Goal: Answer question/provide support: Share knowledge or assist other users

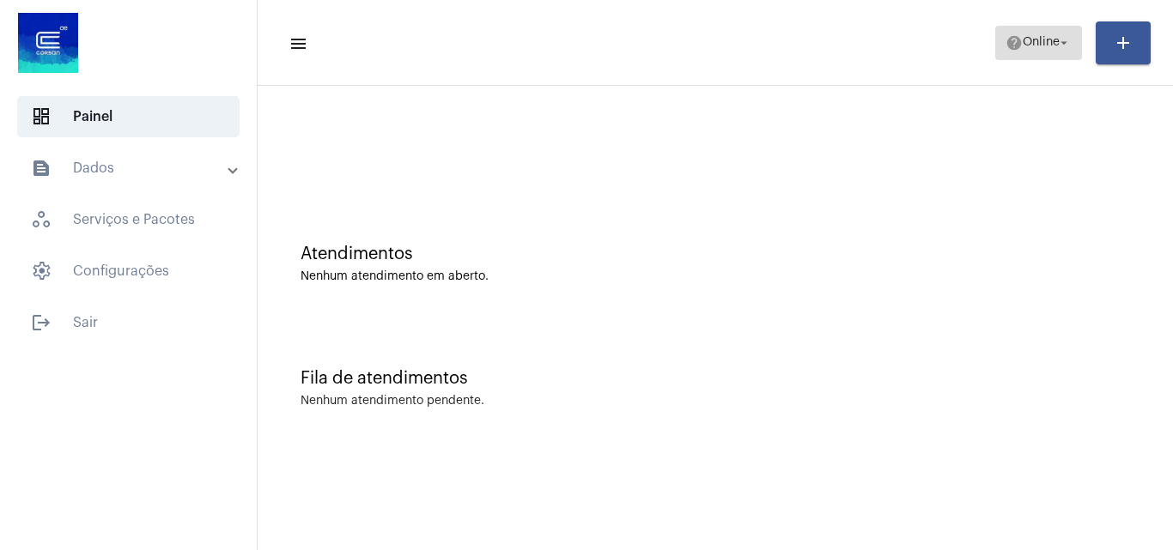
click at [1005, 39] on mat-icon "help" at bounding box center [1013, 42] width 17 height 17
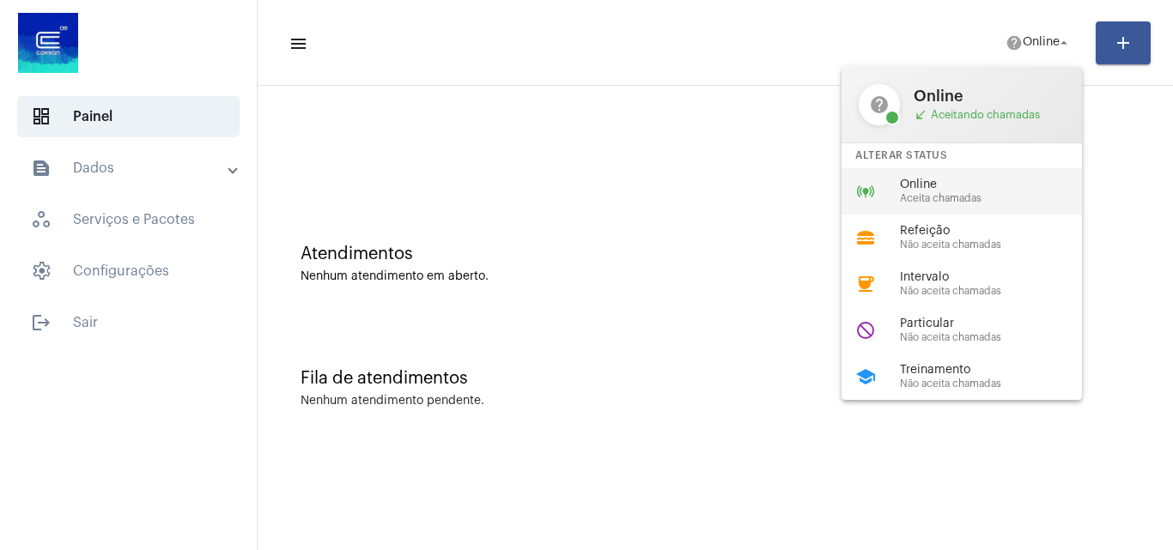
click at [946, 194] on span "Aceita chamadas" at bounding box center [998, 198] width 196 height 11
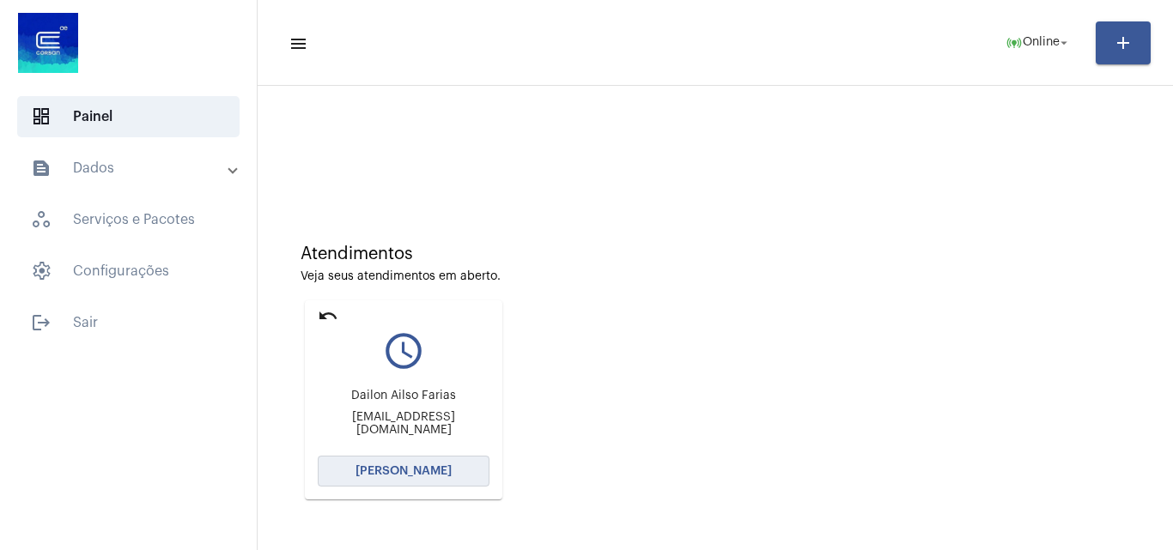
click at [412, 479] on button "[PERSON_NAME]" at bounding box center [404, 471] width 172 height 31
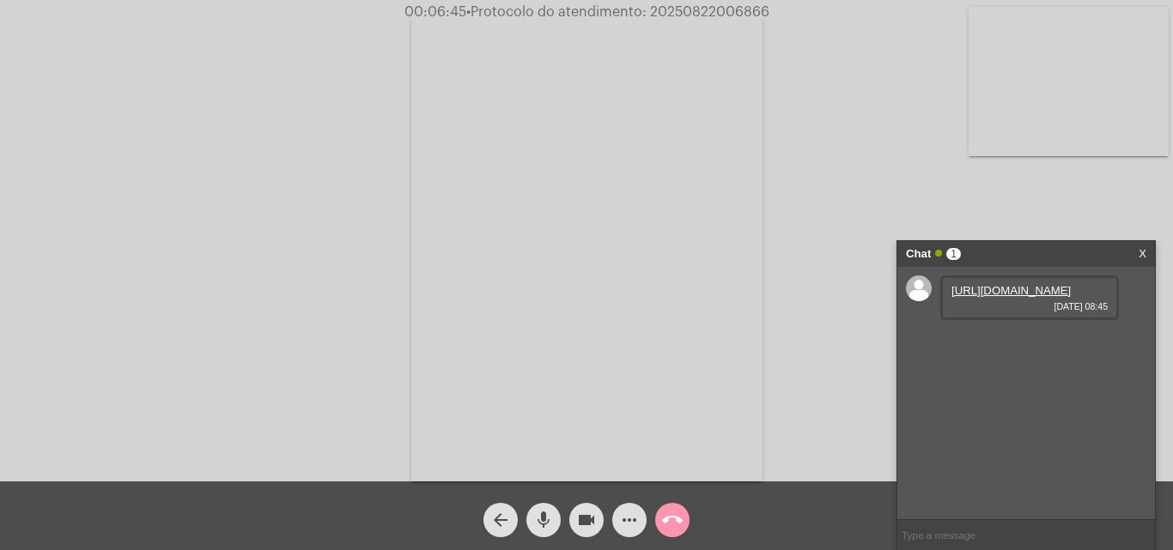
click at [1024, 295] on link "[URL][DOMAIN_NAME]" at bounding box center [1010, 290] width 119 height 13
click at [711, 5] on span "• Protocolo do atendimento: 20250822006866" at bounding box center [615, 12] width 303 height 14
copy span "20250822006866"
click at [679, 521] on mat-icon "call_end" at bounding box center [672, 520] width 21 height 21
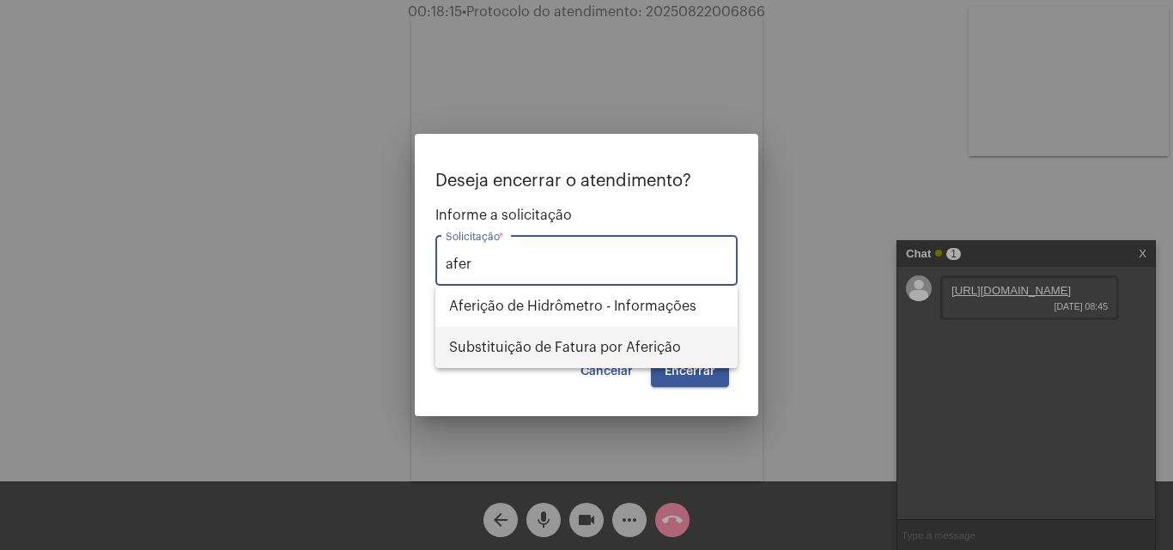
click at [644, 343] on span "Substituição de Fatura por Aferição" at bounding box center [586, 347] width 275 height 41
type input "Substituição de Fatura por Aferição"
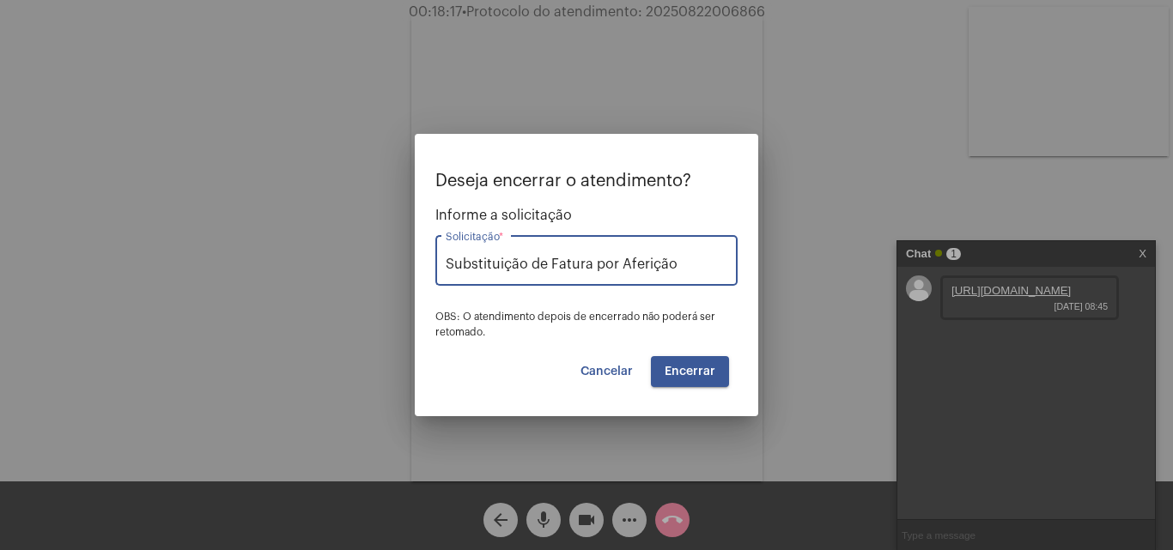
click at [707, 374] on span "Encerrar" at bounding box center [690, 372] width 51 height 12
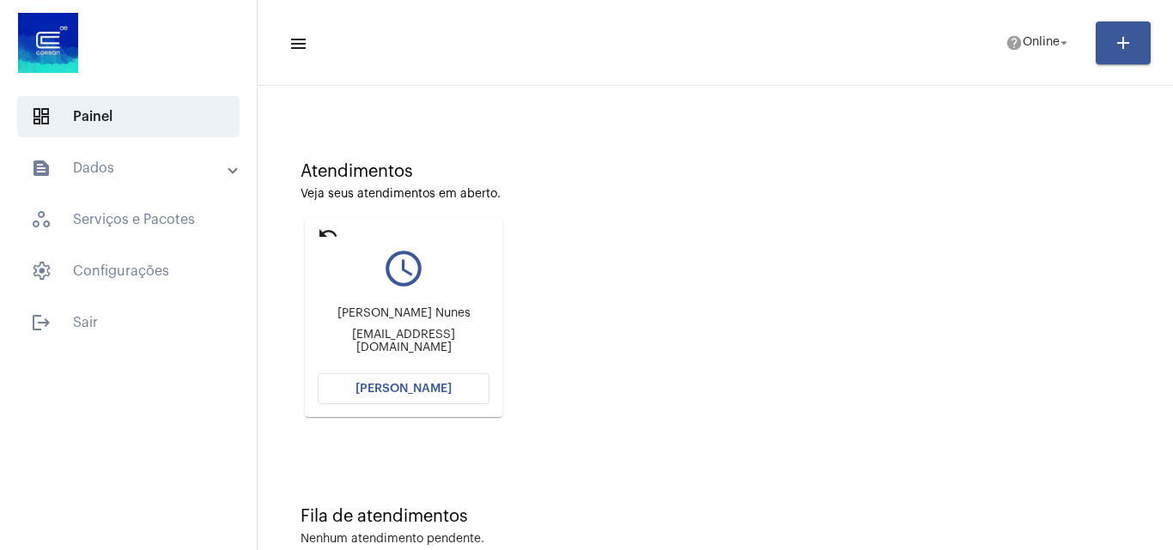
scroll to position [121, 0]
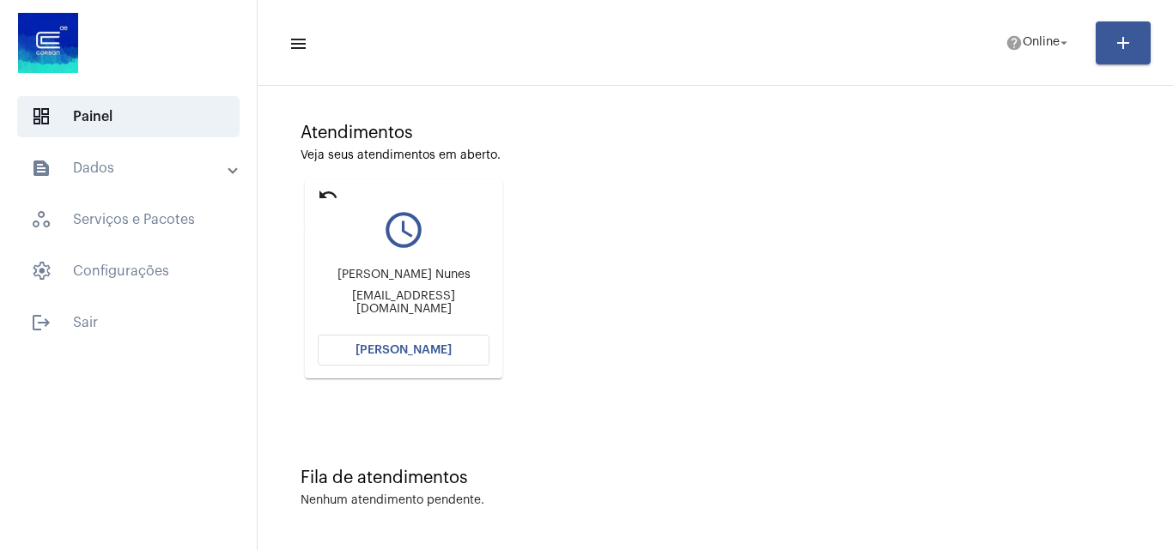
click at [319, 192] on mat-icon "undo" at bounding box center [328, 195] width 21 height 21
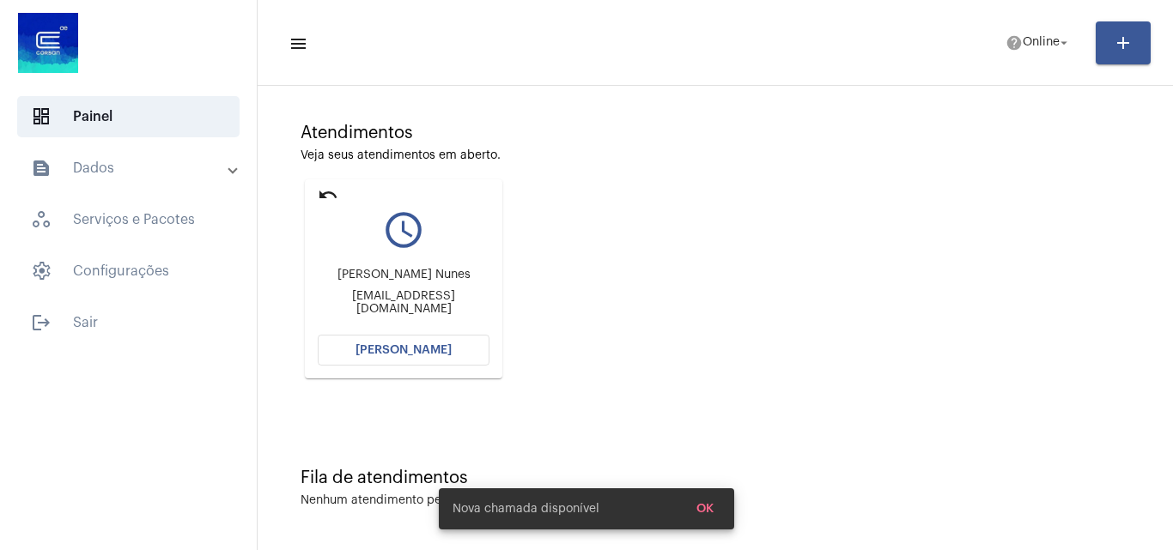
scroll to position [0, 0]
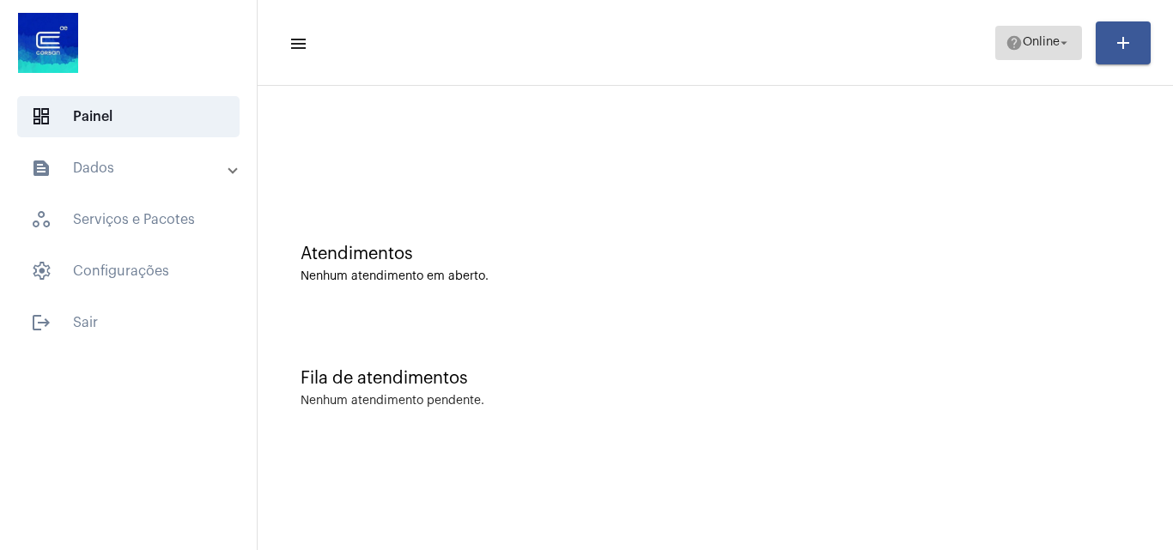
click at [1065, 43] on mat-icon "arrow_drop_down" at bounding box center [1063, 42] width 15 height 15
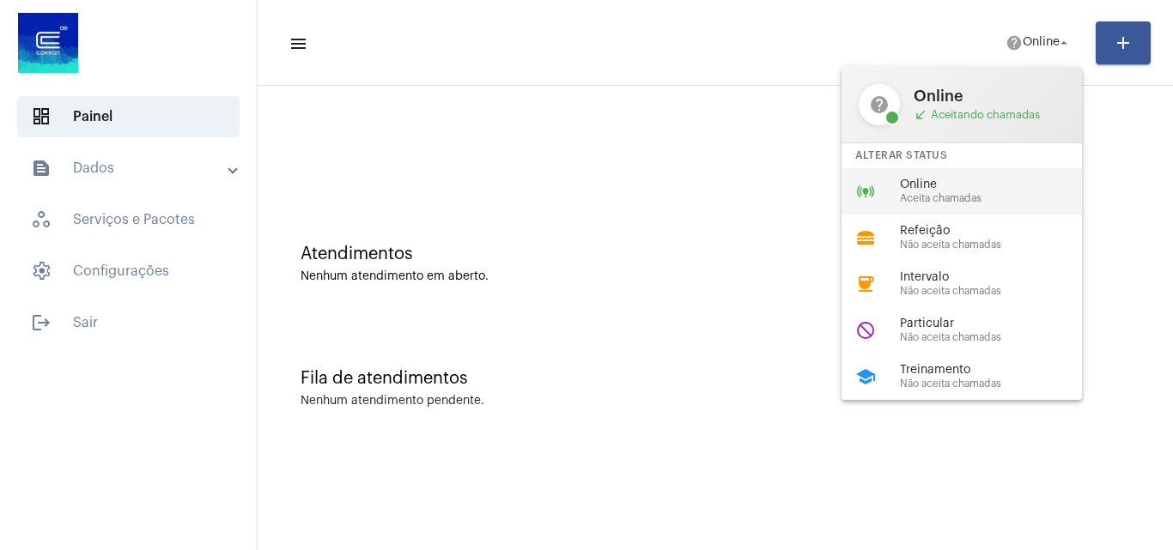
click at [947, 186] on span "Online" at bounding box center [998, 185] width 196 height 13
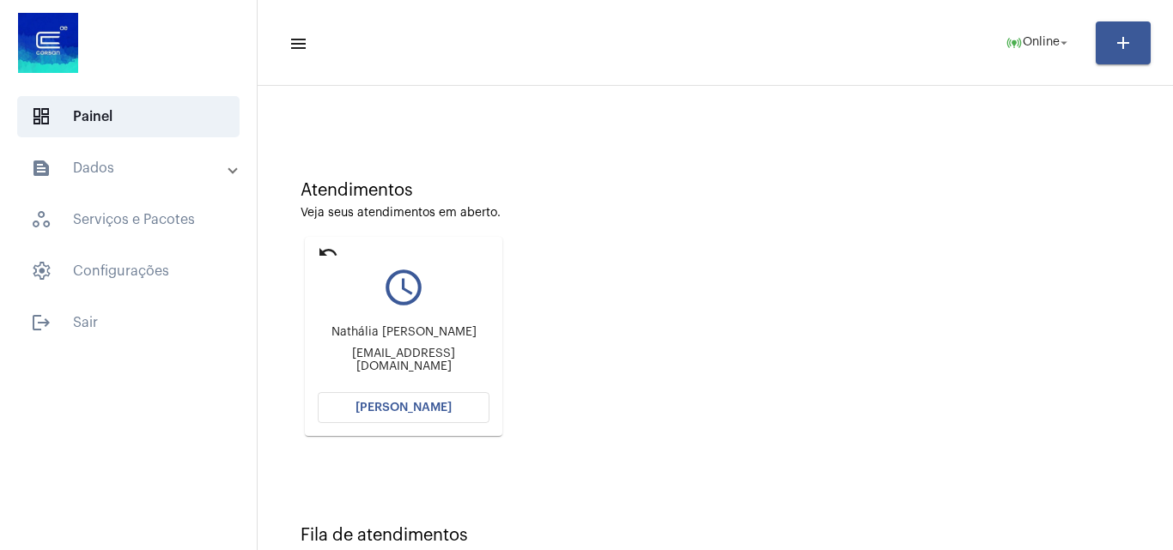
scroll to position [121, 0]
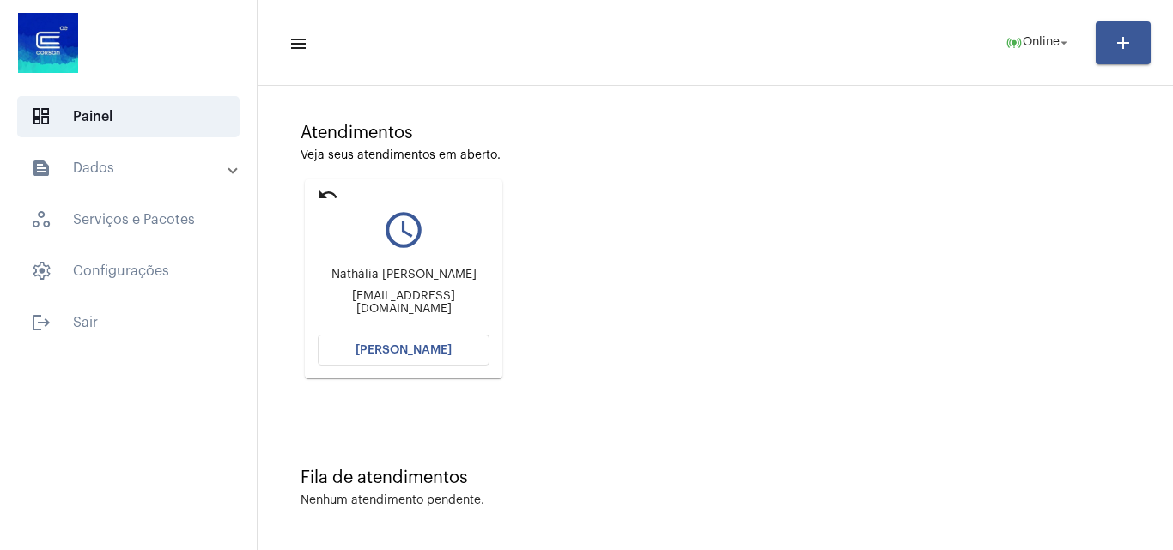
click at [453, 347] on button "[PERSON_NAME]" at bounding box center [404, 350] width 172 height 31
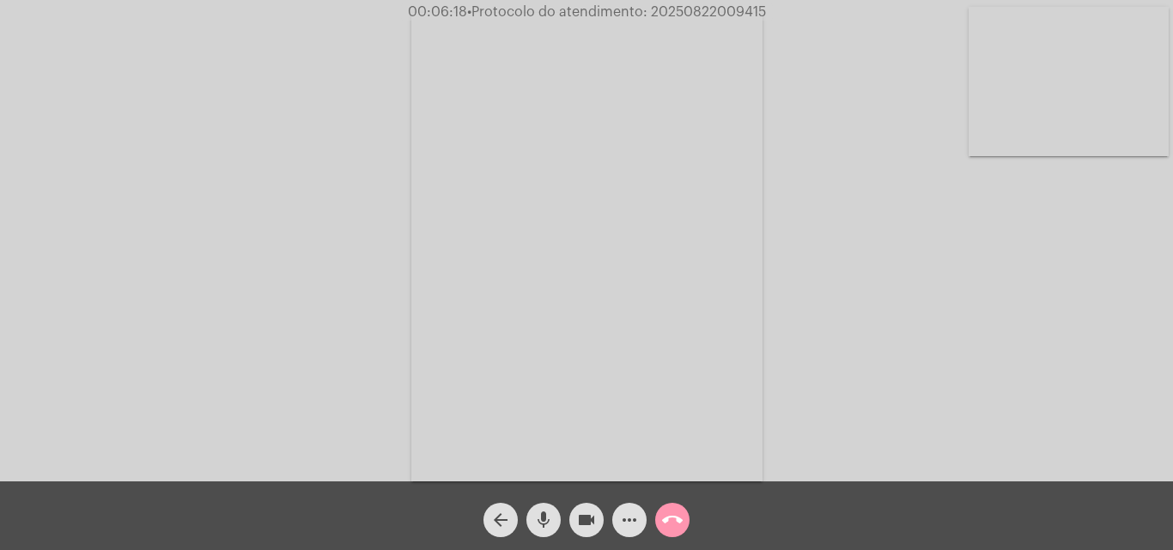
click at [706, 11] on span "• Protocolo do atendimento: 20250822009415" at bounding box center [616, 12] width 299 height 14
copy span "20250822009415"
click at [785, 204] on div "Acessando Câmera e Microfone..." at bounding box center [586, 245] width 1169 height 482
click at [673, 522] on mat-icon "call_end" at bounding box center [672, 520] width 21 height 21
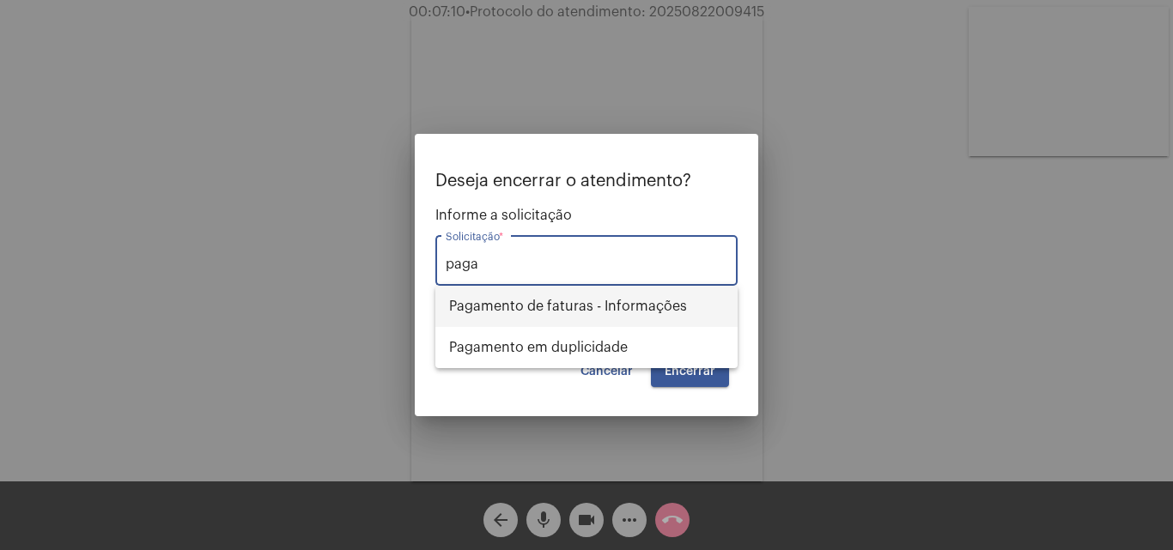
click at [658, 316] on span "Pagamento de faturas - Informações" at bounding box center [586, 306] width 275 height 41
type input "Pagamento de faturas - Informações"
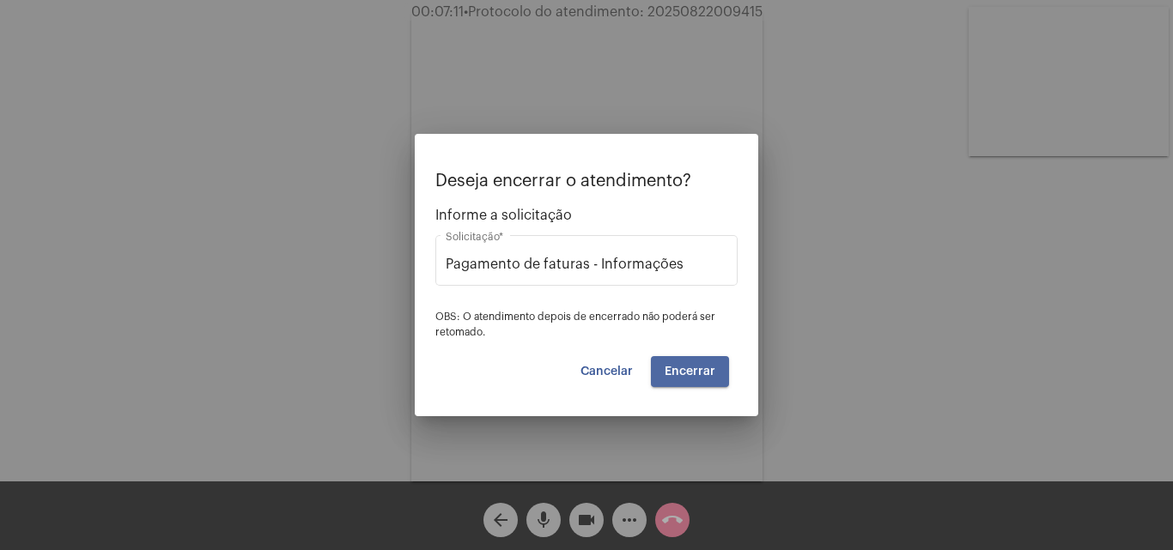
click at [707, 370] on span "Encerrar" at bounding box center [690, 372] width 51 height 12
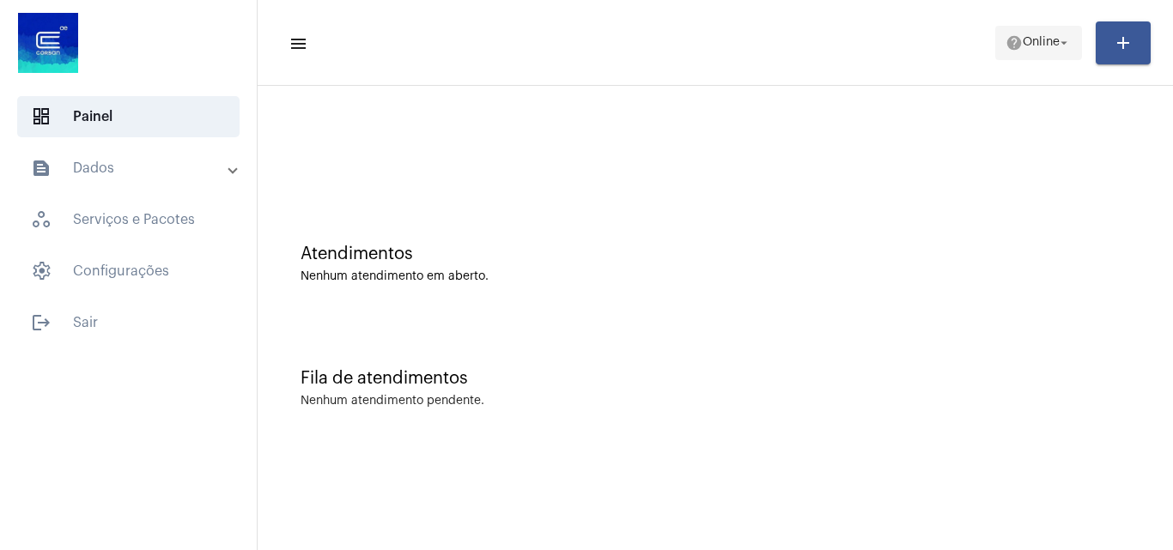
click at [1036, 33] on span "help Online arrow_drop_down" at bounding box center [1038, 42] width 66 height 31
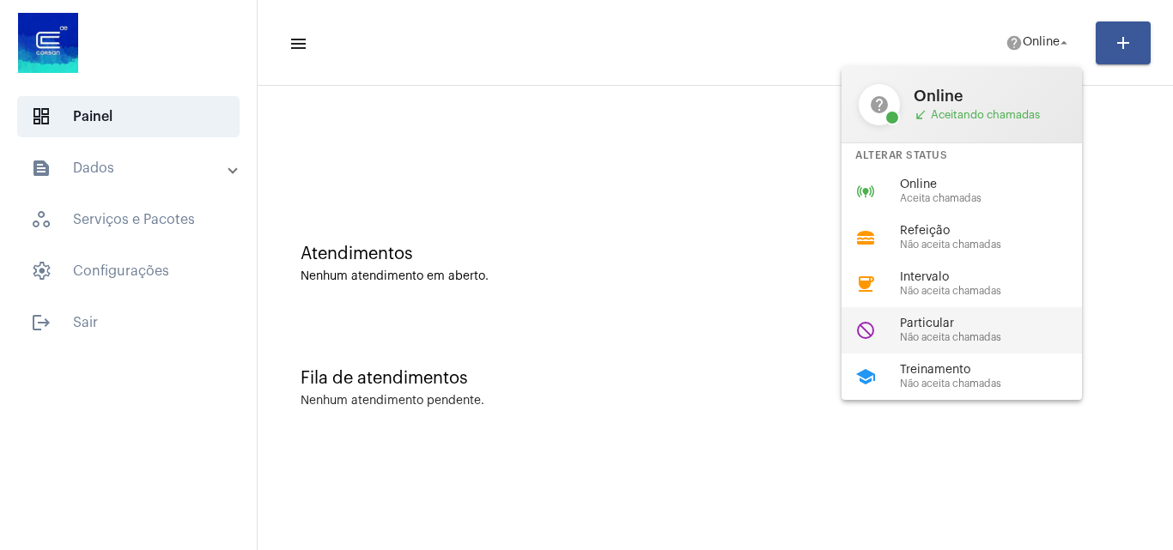
click at [964, 321] on span "Particular" at bounding box center [998, 324] width 196 height 13
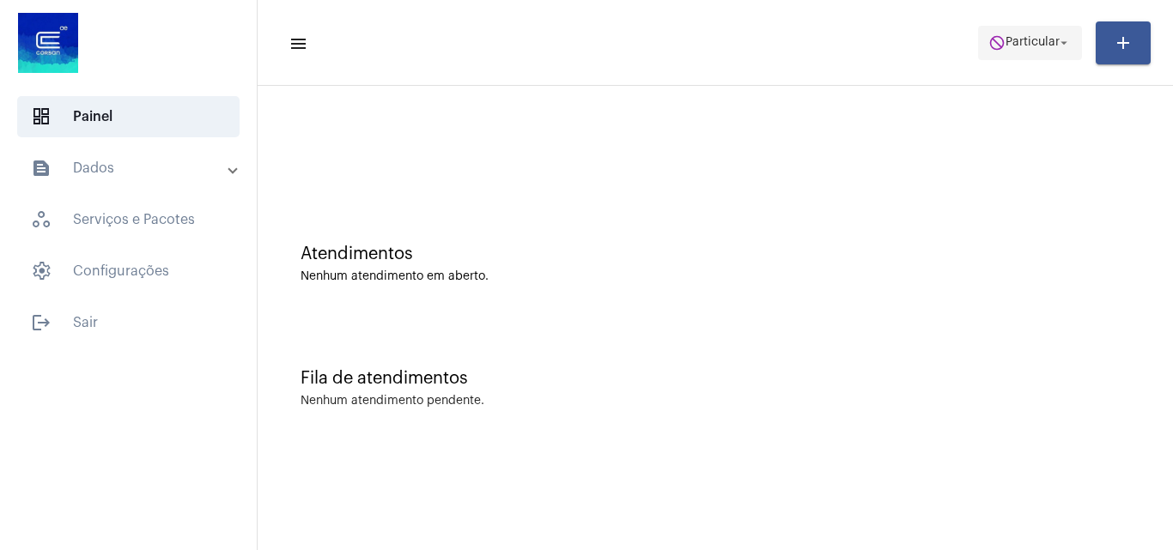
click at [1011, 36] on span "do_not_disturb Particular arrow_drop_down" at bounding box center [1029, 42] width 83 height 31
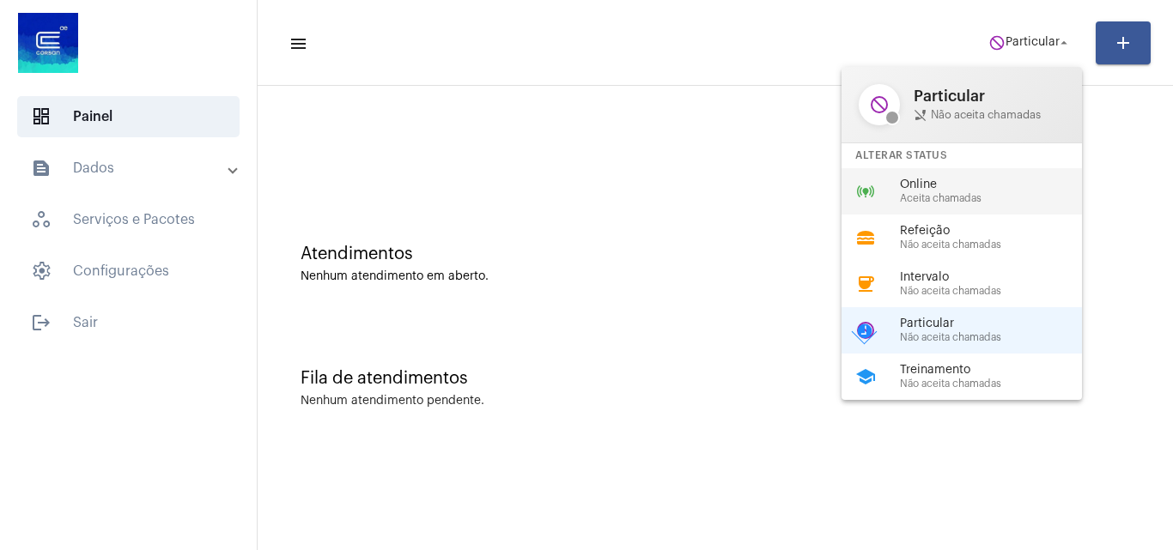
click at [941, 190] on span "Online" at bounding box center [998, 185] width 196 height 13
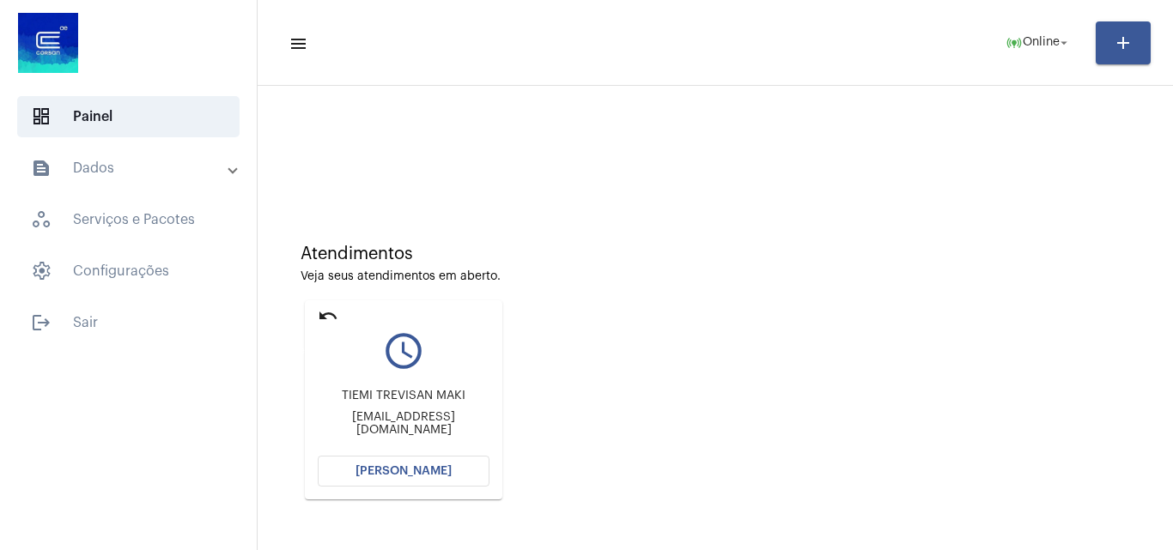
click at [332, 316] on mat-icon "undo" at bounding box center [328, 316] width 21 height 21
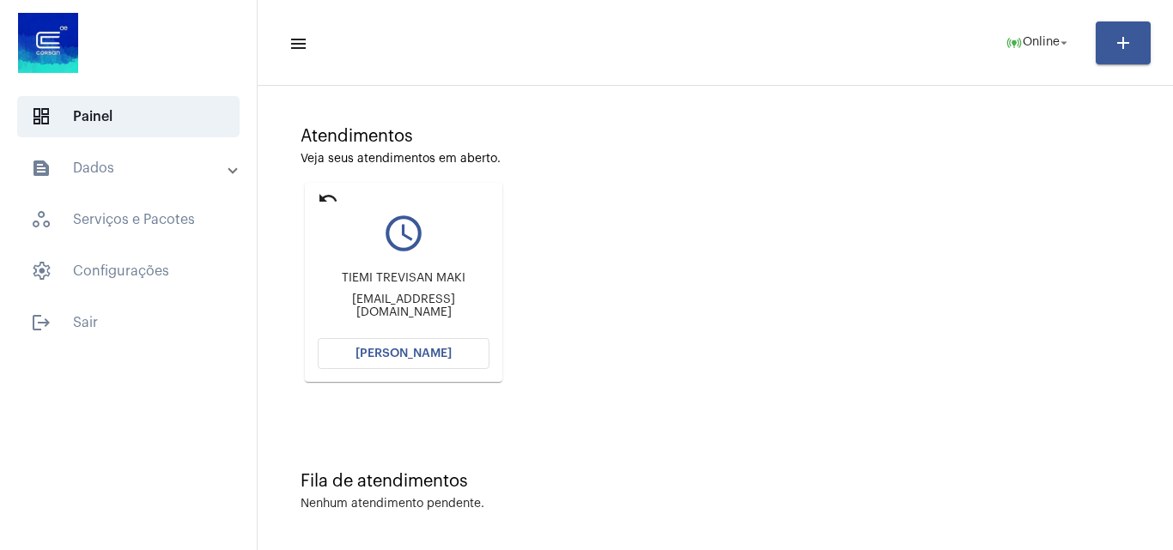
scroll to position [121, 0]
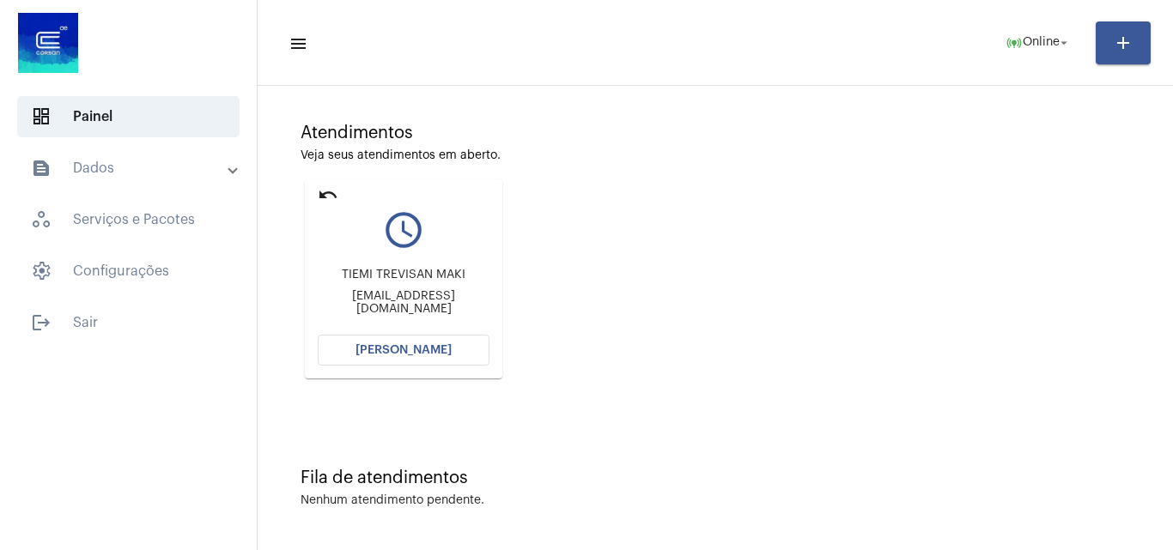
click at [426, 338] on button "[PERSON_NAME]" at bounding box center [404, 350] width 172 height 31
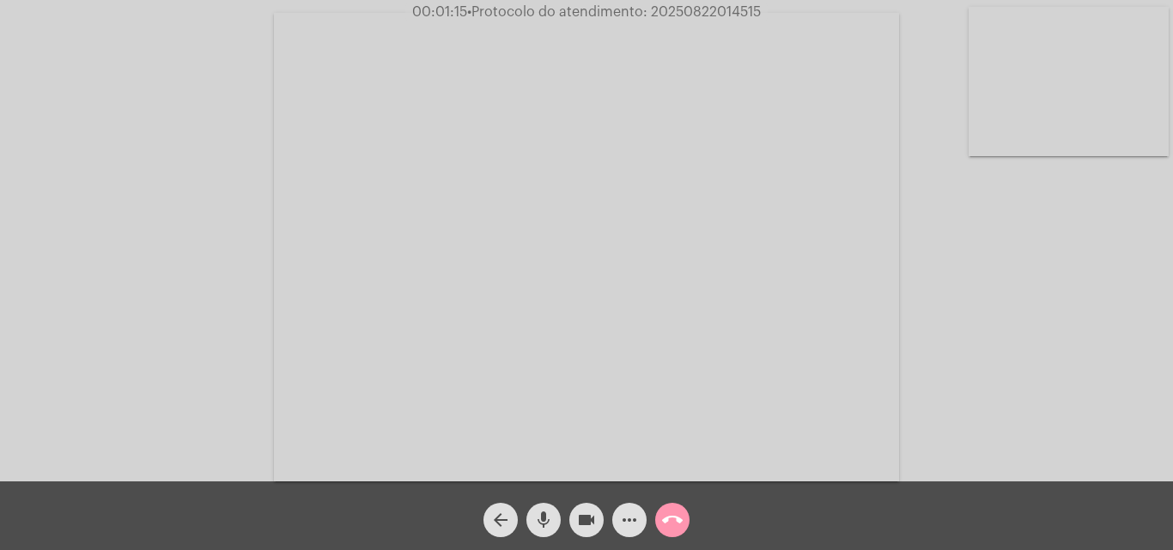
click at [669, 521] on mat-icon "call_end" at bounding box center [672, 520] width 21 height 21
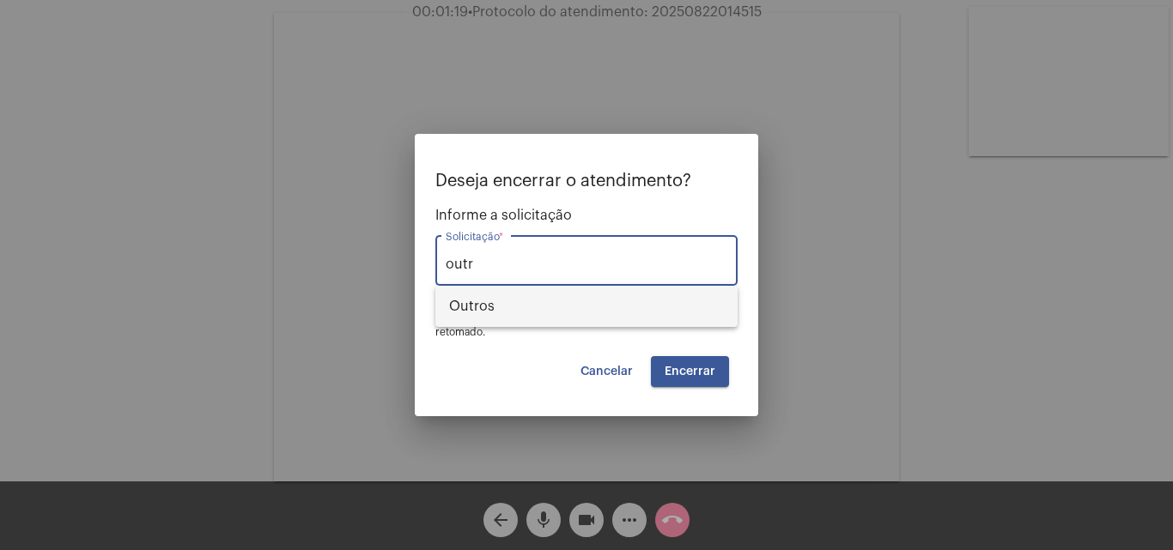
click at [557, 309] on span "Outros" at bounding box center [586, 306] width 275 height 41
type input "Outros"
click at [604, 381] on button "Cancelar" at bounding box center [607, 371] width 80 height 31
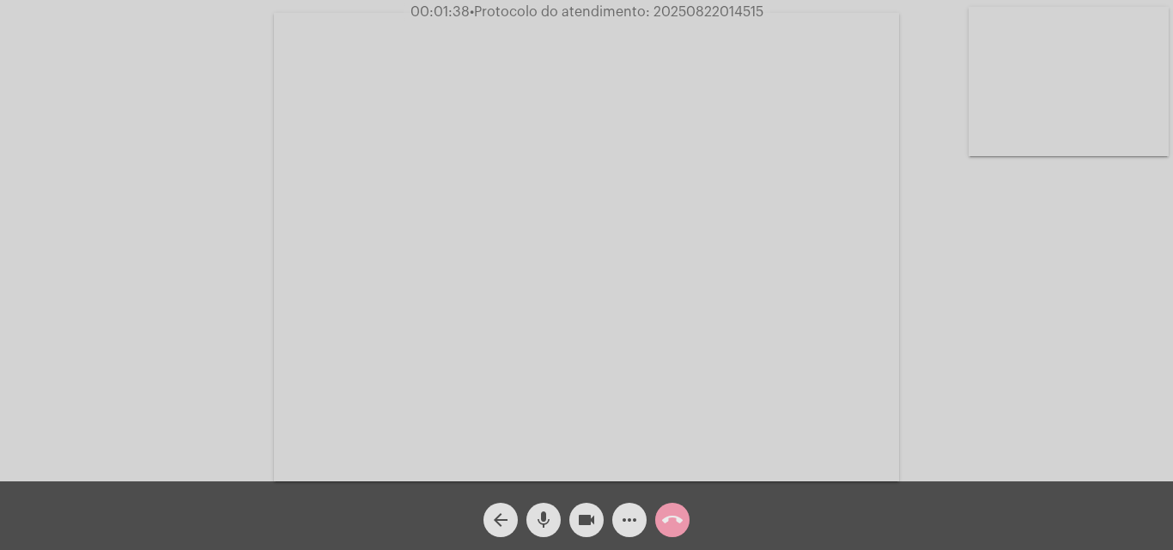
click at [680, 531] on span "call_end" at bounding box center [672, 520] width 21 height 34
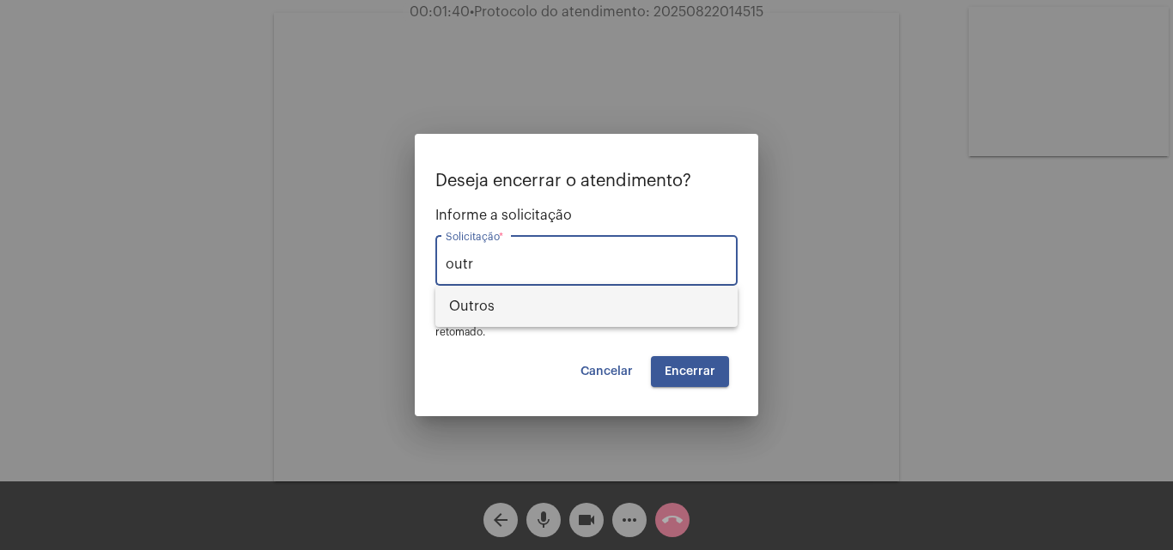
click at [583, 315] on span "Outros" at bounding box center [586, 306] width 275 height 41
type input "Outros"
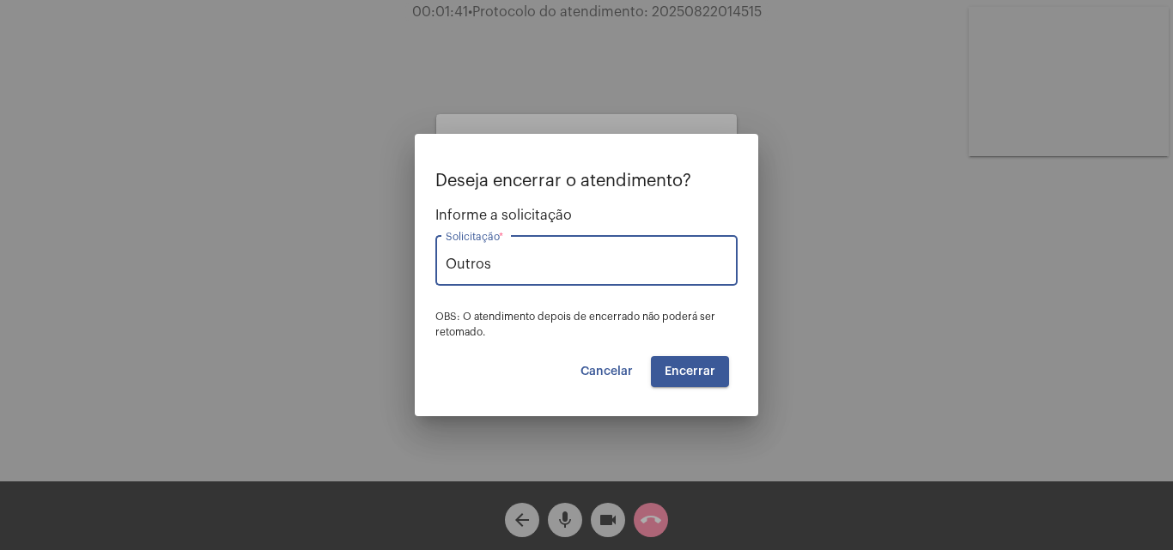
click at [706, 372] on span "Encerrar" at bounding box center [690, 372] width 51 height 12
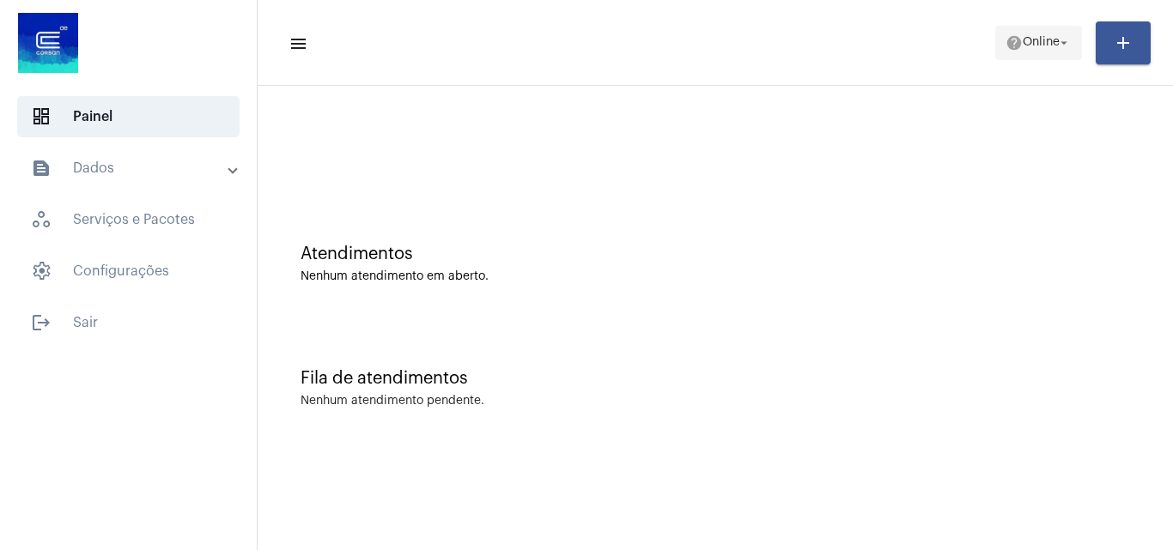
click at [1009, 55] on span "help Online arrow_drop_down" at bounding box center [1038, 42] width 66 height 31
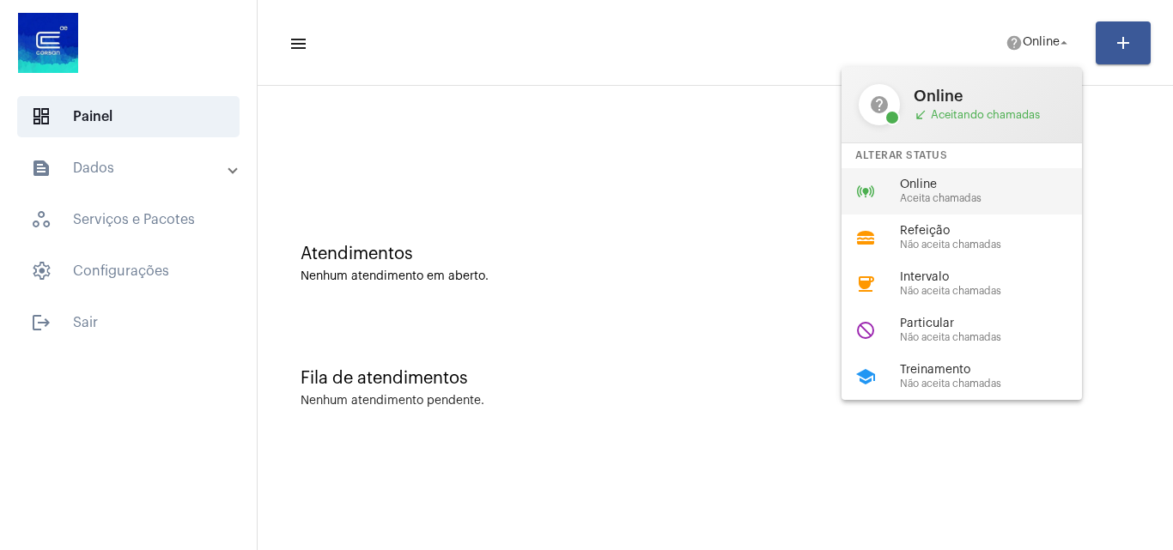
click at [927, 177] on div "online_prediction Online Aceita chamadas" at bounding box center [975, 191] width 268 height 46
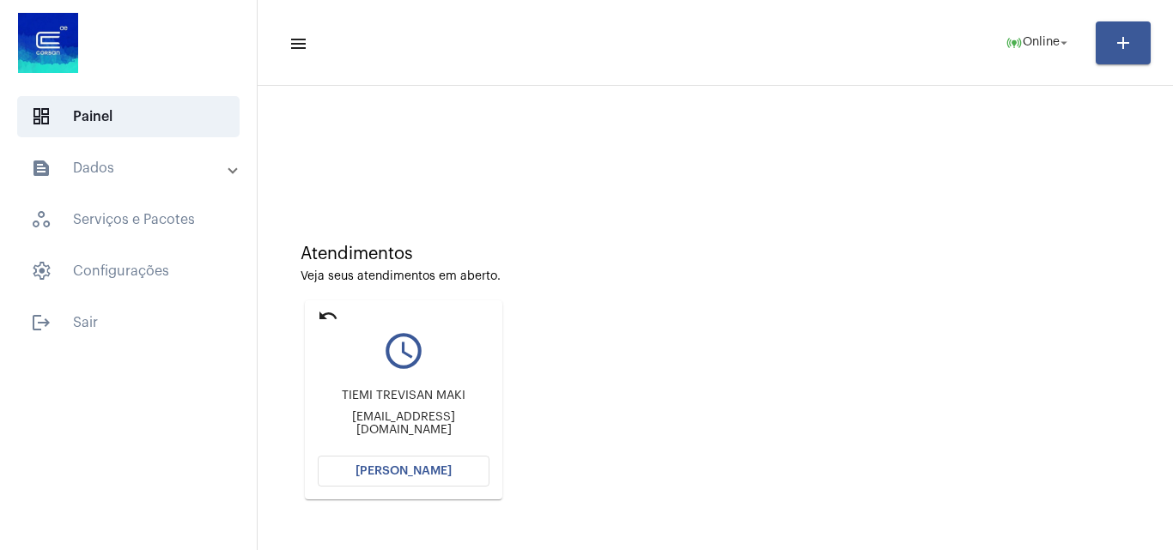
click at [421, 464] on button "[PERSON_NAME]" at bounding box center [404, 471] width 172 height 31
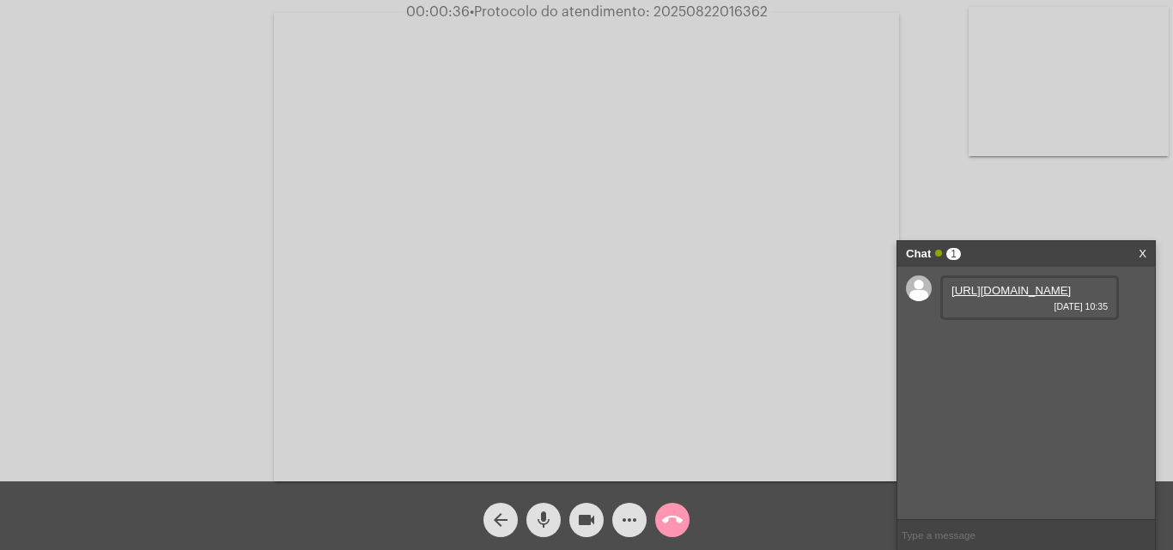
click at [993, 297] on link "[URL][DOMAIN_NAME]" at bounding box center [1010, 290] width 119 height 13
click at [1028, 346] on link "[URL][DOMAIN_NAME]" at bounding box center [1010, 339] width 119 height 13
click at [1007, 395] on link "[URL][DOMAIN_NAME]" at bounding box center [1010, 388] width 119 height 13
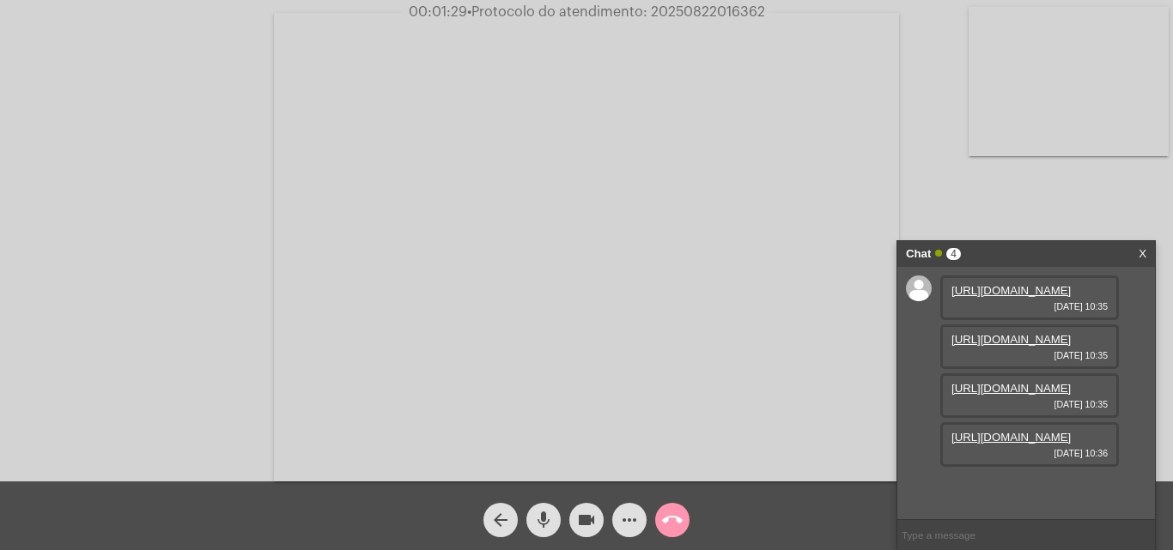
scroll to position [102, 0]
click at [1023, 444] on link "[URL][DOMAIN_NAME]" at bounding box center [1010, 437] width 119 height 13
click at [1000, 480] on link "[URL][DOMAIN_NAME]" at bounding box center [1010, 486] width 119 height 13
click at [626, 518] on mat-icon "more_horiz" at bounding box center [629, 520] width 21 height 21
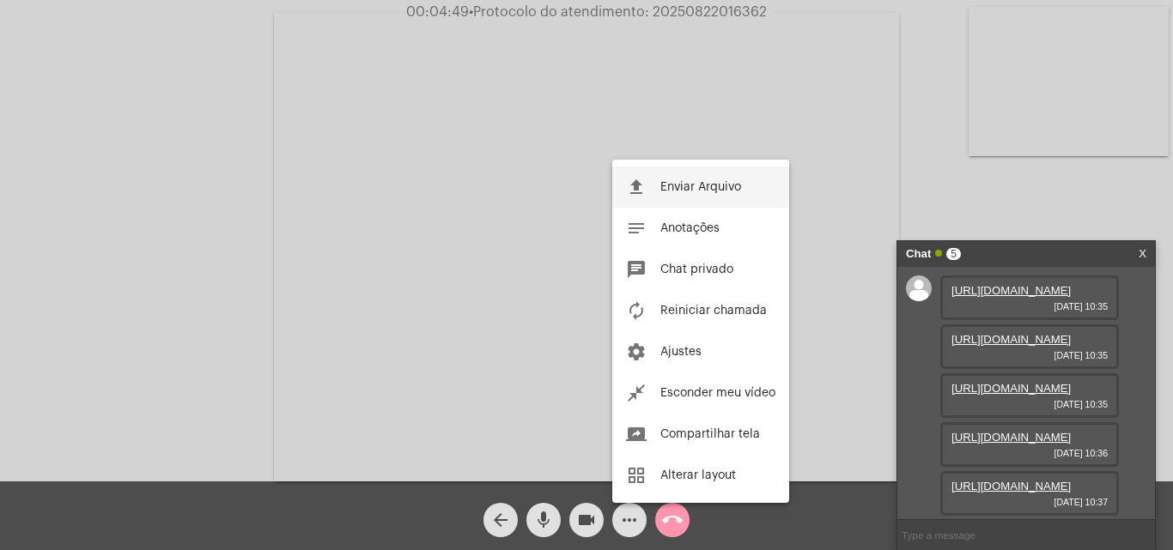
click at [710, 198] on button "file_upload Enviar Arquivo" at bounding box center [700, 187] width 177 height 41
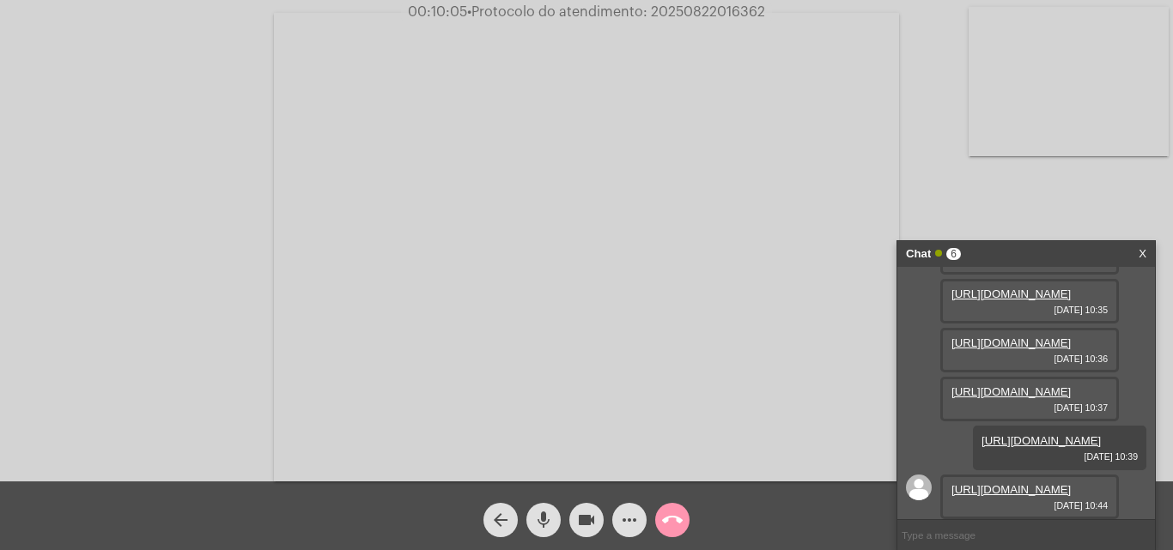
scroll to position [365, 0]
click at [981, 483] on link "[URL][DOMAIN_NAME]" at bounding box center [1010, 489] width 119 height 13
click at [624, 510] on mat-icon "more_horiz" at bounding box center [629, 520] width 21 height 21
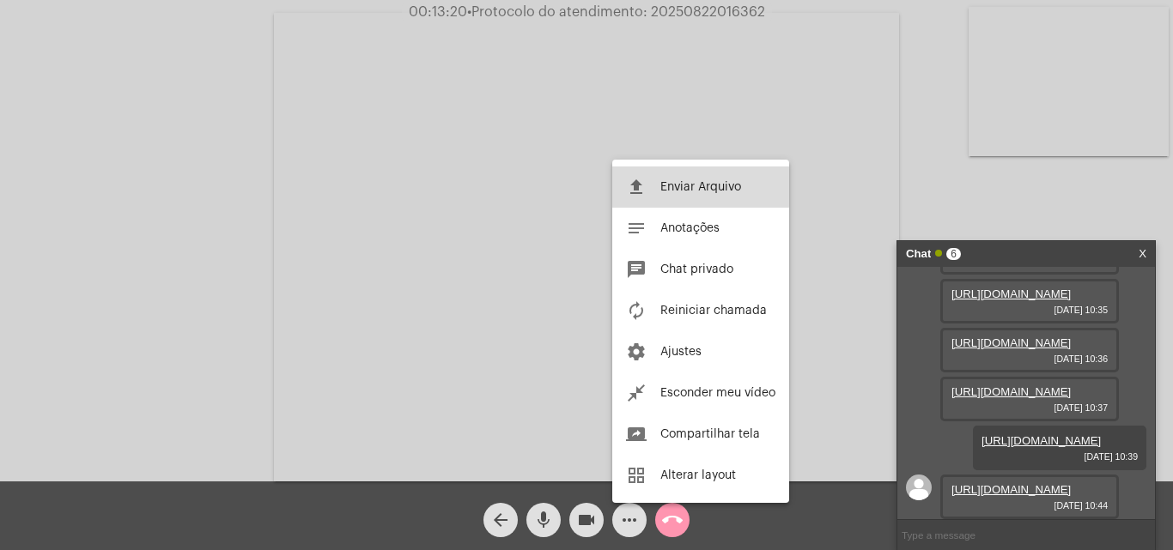
click at [707, 179] on button "file_upload Enviar Arquivo" at bounding box center [700, 187] width 177 height 41
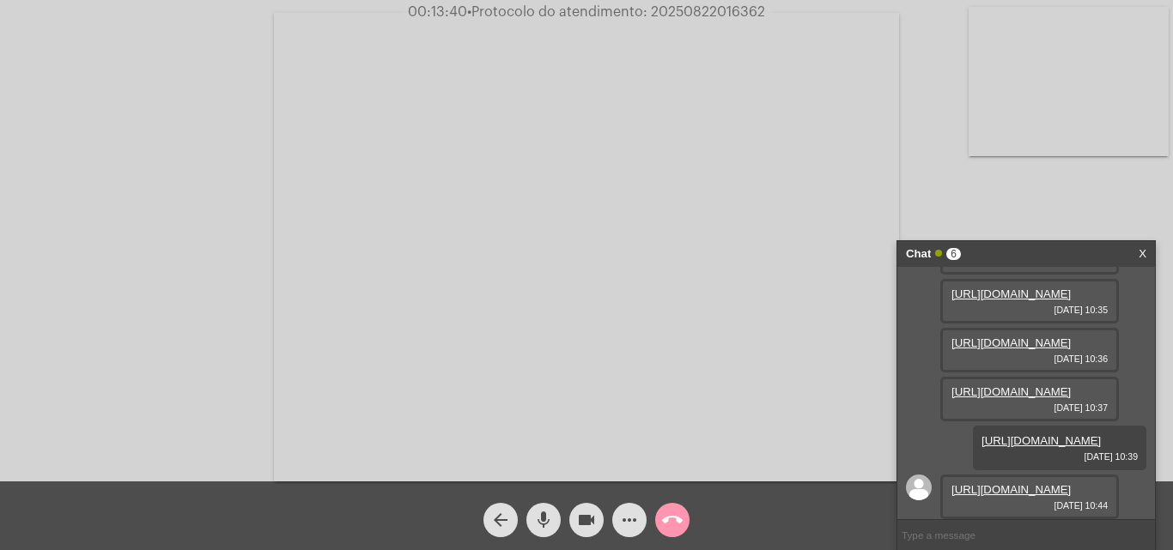
click at [625, 513] on mat-icon "more_horiz" at bounding box center [629, 520] width 21 height 21
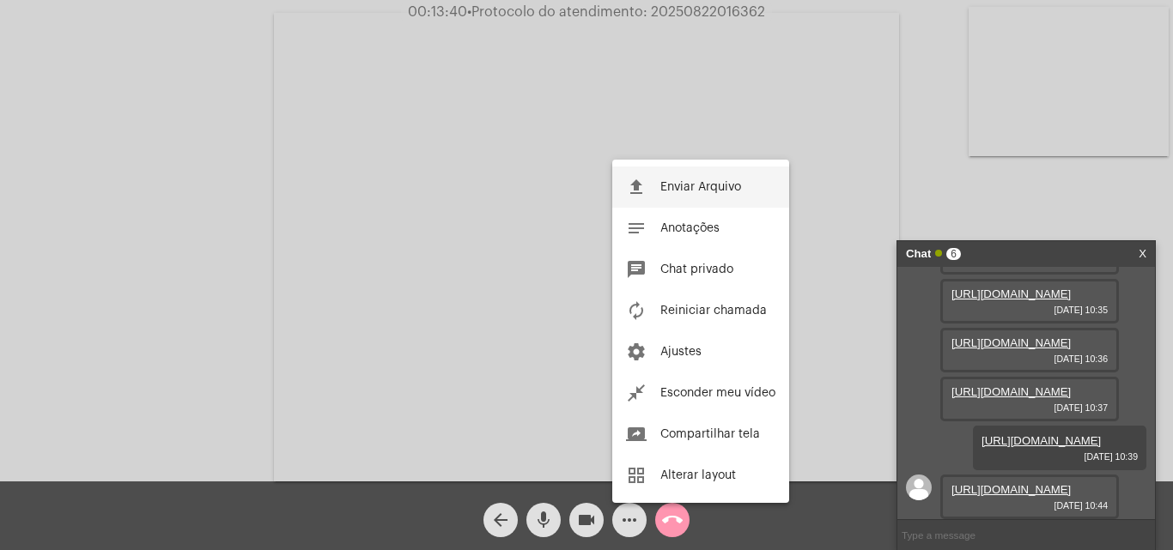
click at [695, 191] on span "Enviar Arquivo" at bounding box center [700, 187] width 81 height 12
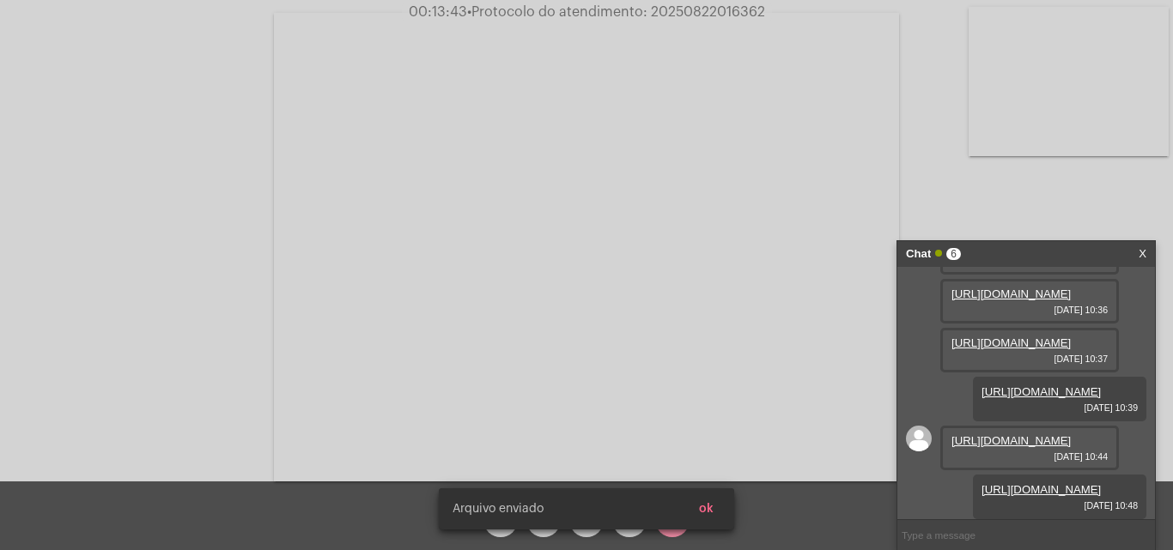
scroll to position [452, 0]
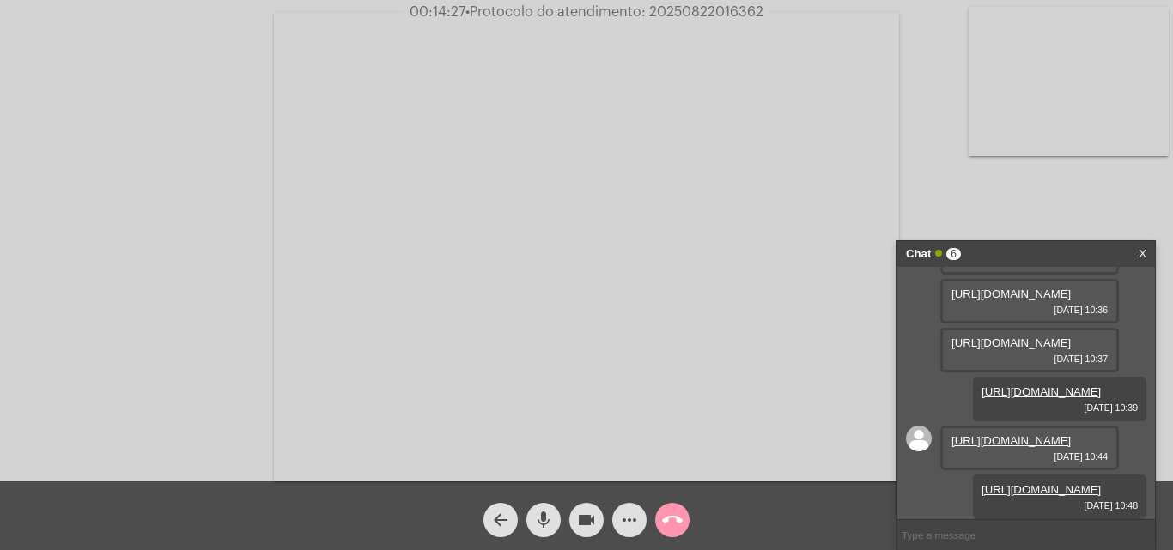
click at [683, 520] on button "call_end" at bounding box center [672, 520] width 34 height 34
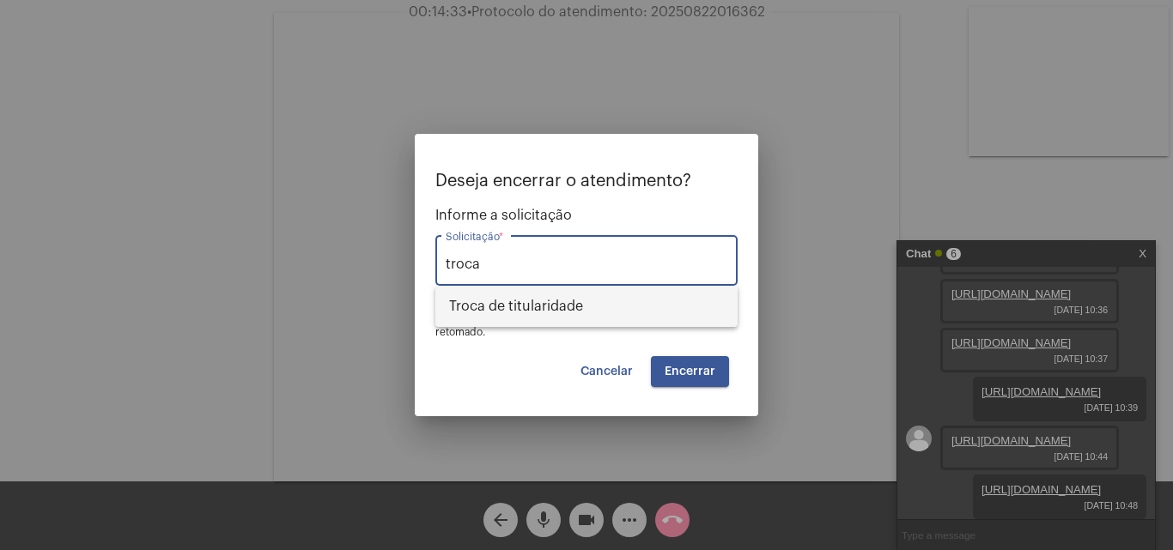
click at [621, 315] on span "Troca de titularidade" at bounding box center [586, 306] width 275 height 41
type input "Troca de titularidade"
click at [624, 355] on div "Deseja encerrar o atendimento? Informe a solicitação Troca de titularidade Soli…" at bounding box center [586, 280] width 302 height 216
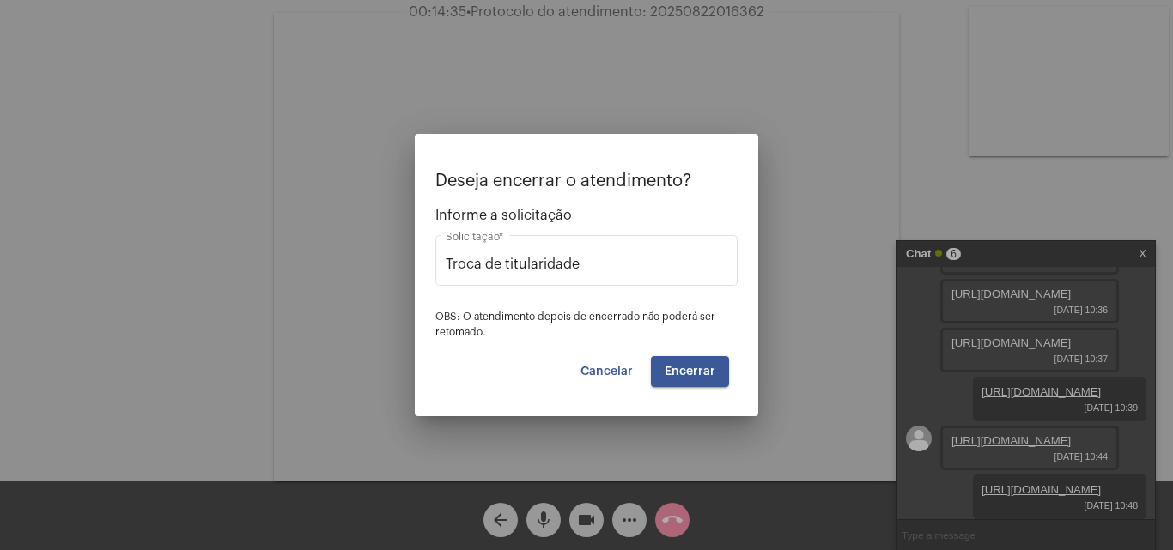
click at [613, 377] on button "Cancelar" at bounding box center [607, 371] width 80 height 31
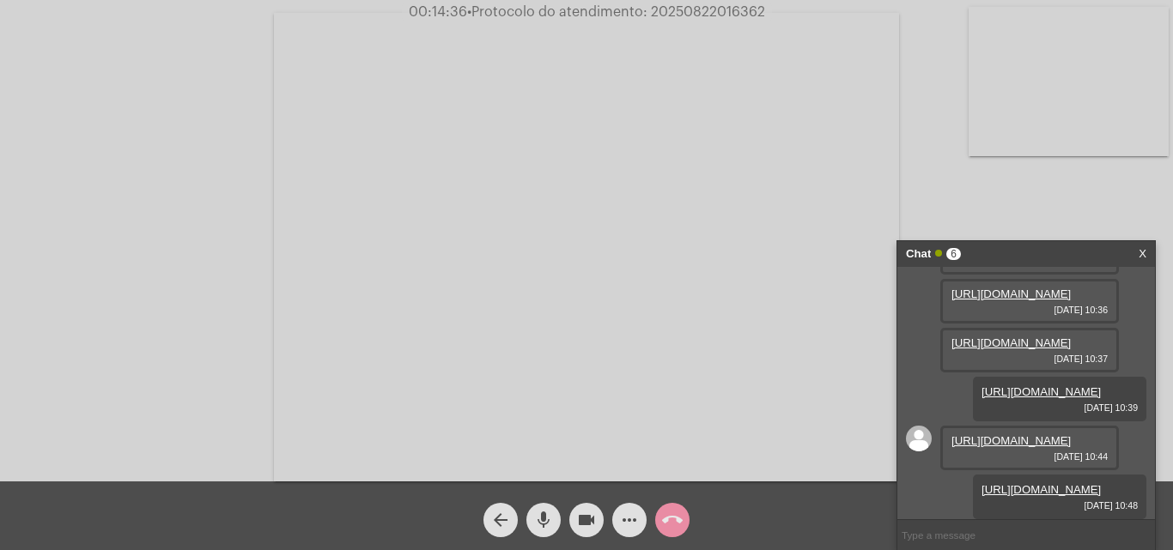
click at [710, 15] on span "• Protocolo do atendimento: 20250822016362" at bounding box center [616, 12] width 298 height 14
copy span "20250822016362"
click at [676, 515] on mat-icon "call_end" at bounding box center [672, 520] width 21 height 21
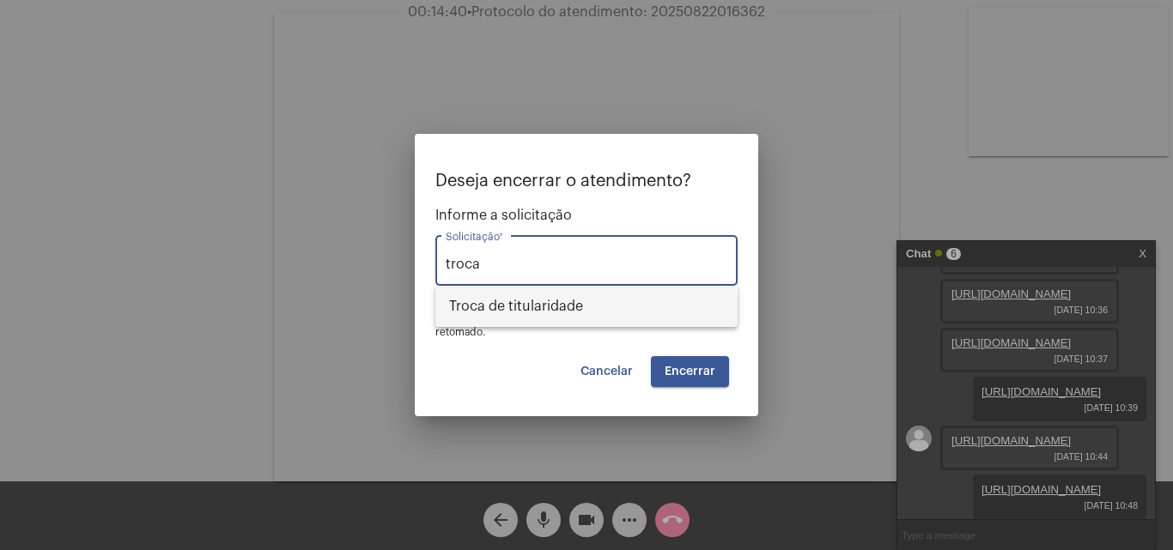
drag, startPoint x: 591, startPoint y: 306, endPoint x: 638, endPoint y: 327, distance: 51.9
click at [592, 307] on span "Troca de titularidade" at bounding box center [586, 306] width 275 height 41
type input "Troca de titularidade"
click at [700, 369] on span "Encerrar" at bounding box center [690, 372] width 51 height 12
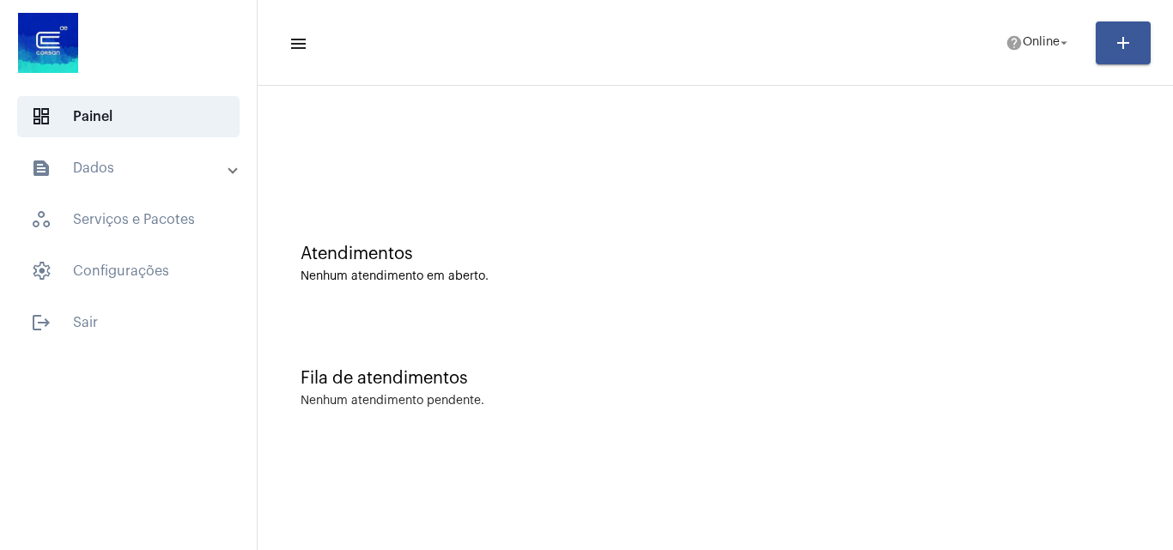
click at [847, 142] on div at bounding box center [715, 143] width 898 height 99
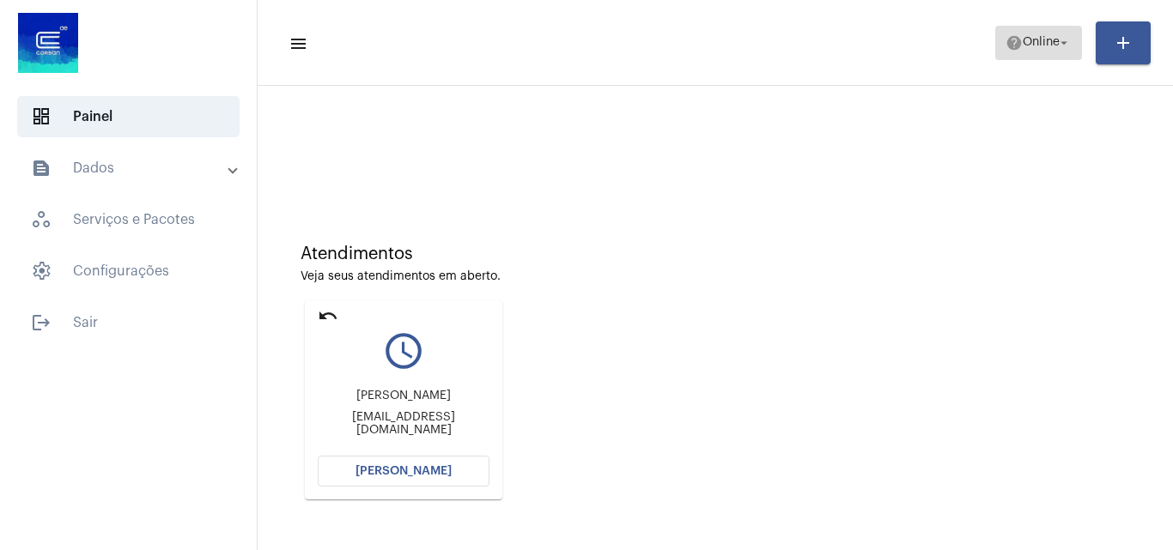
click at [1035, 45] on span "Online" at bounding box center [1041, 43] width 37 height 12
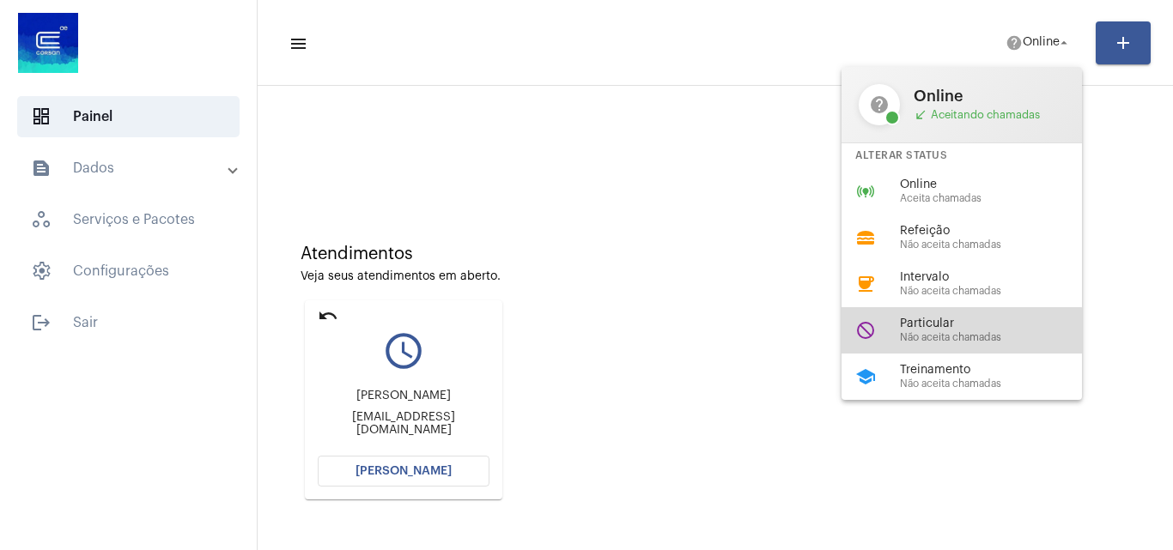
click at [947, 338] on span "Não aceita chamadas" at bounding box center [998, 337] width 196 height 11
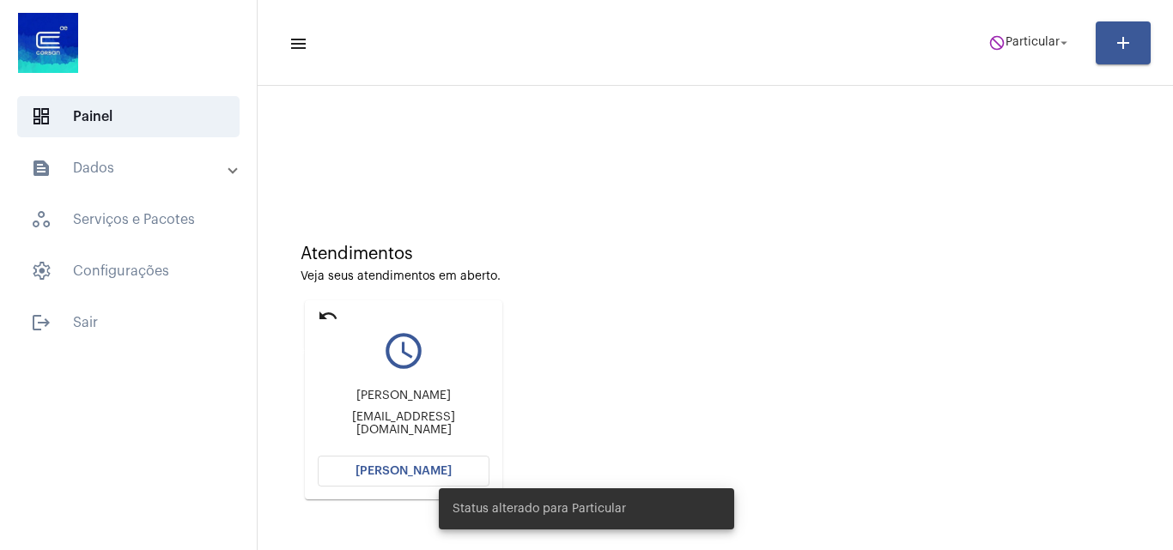
click at [329, 314] on mat-icon "undo" at bounding box center [328, 316] width 21 height 21
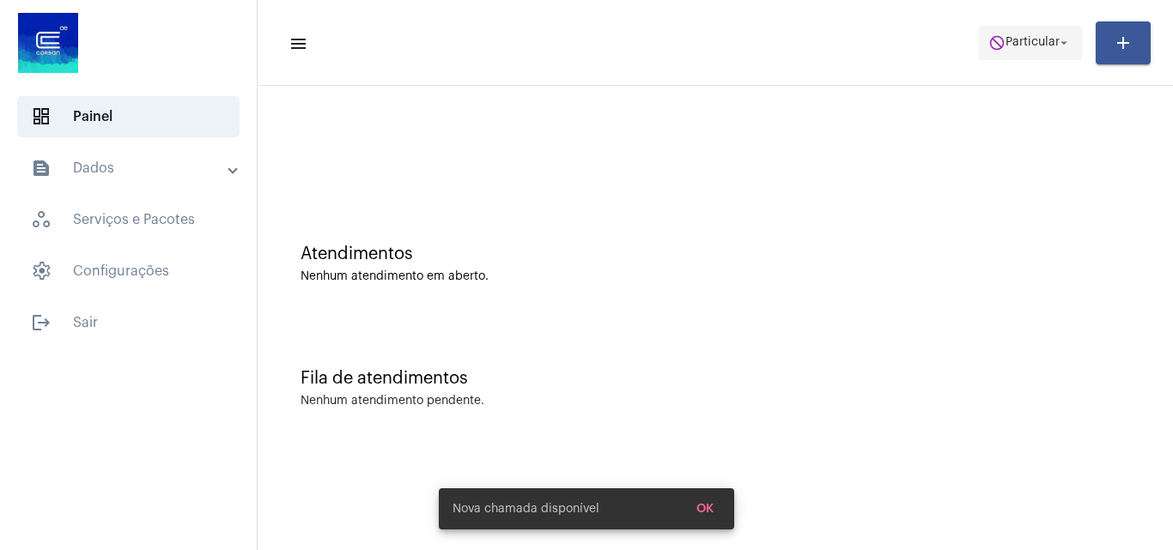
click at [1045, 40] on span "Particular" at bounding box center [1032, 43] width 54 height 12
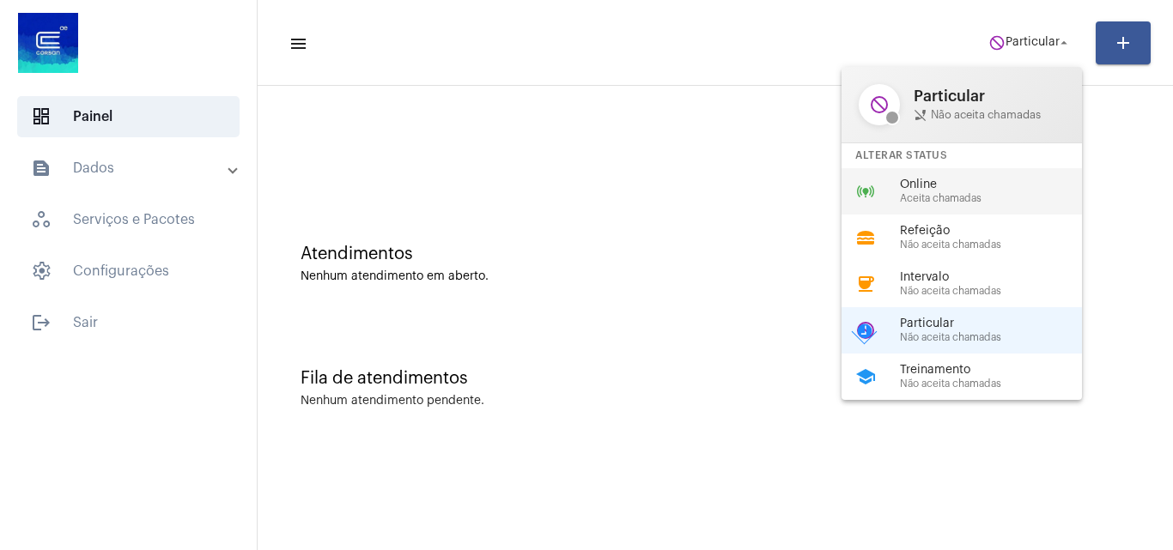
click at [950, 185] on span "Online" at bounding box center [998, 185] width 196 height 13
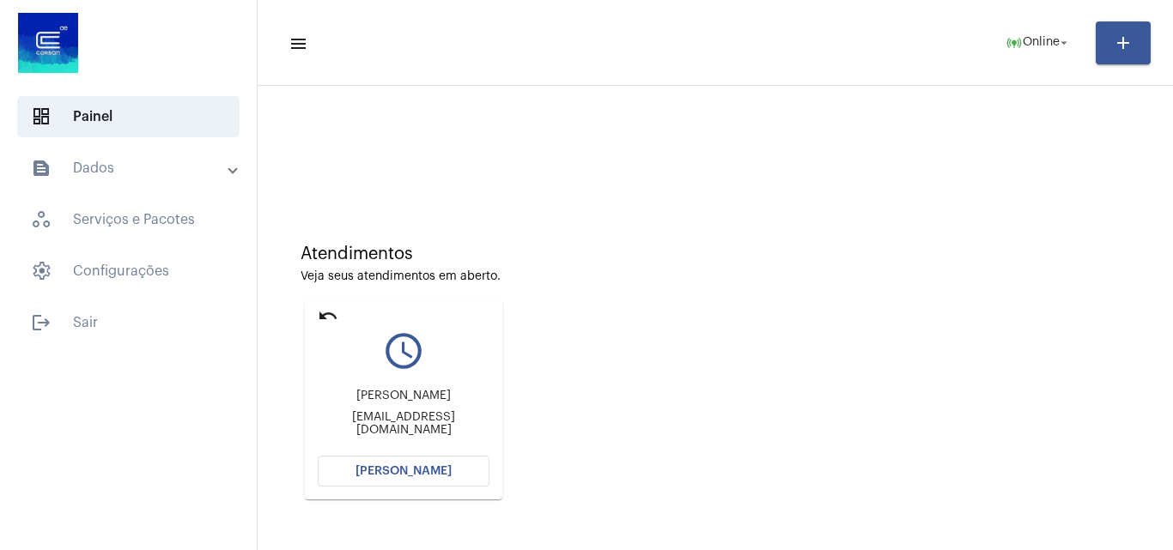
click at [440, 463] on button "[PERSON_NAME]" at bounding box center [404, 471] width 172 height 31
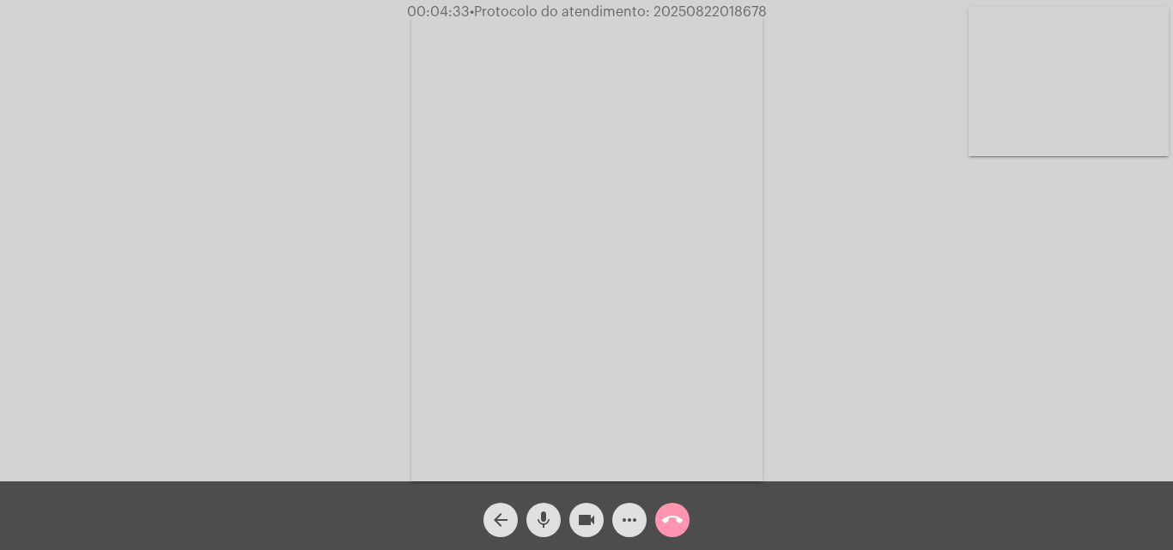
click at [1025, 80] on video at bounding box center [1069, 81] width 200 height 149
click at [270, 244] on video at bounding box center [216, 245] width 200 height 266
click at [1131, 70] on video at bounding box center [1069, 81] width 200 height 149
drag, startPoint x: 210, startPoint y: 237, endPoint x: 664, endPoint y: 329, distance: 462.6
click at [210, 237] on video at bounding box center [216, 245] width 200 height 266
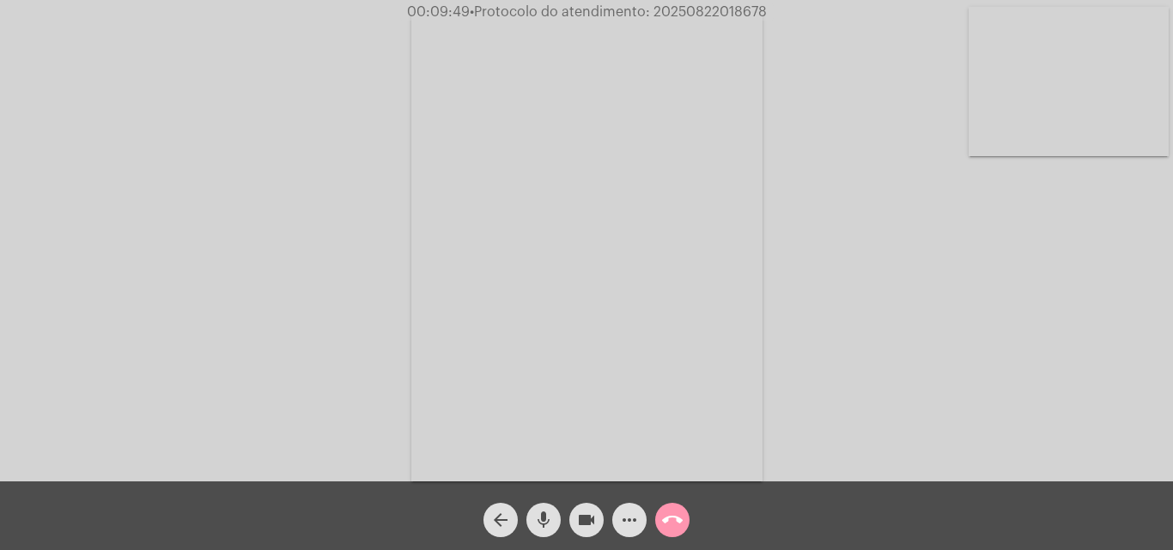
click at [732, 11] on span "• Protocolo do atendimento: 20250822018678" at bounding box center [618, 12] width 297 height 14
click at [799, 331] on div "Acessando Câmera e Microfone..." at bounding box center [586, 245] width 1169 height 482
click at [677, 525] on mat-icon "call_end" at bounding box center [672, 520] width 21 height 21
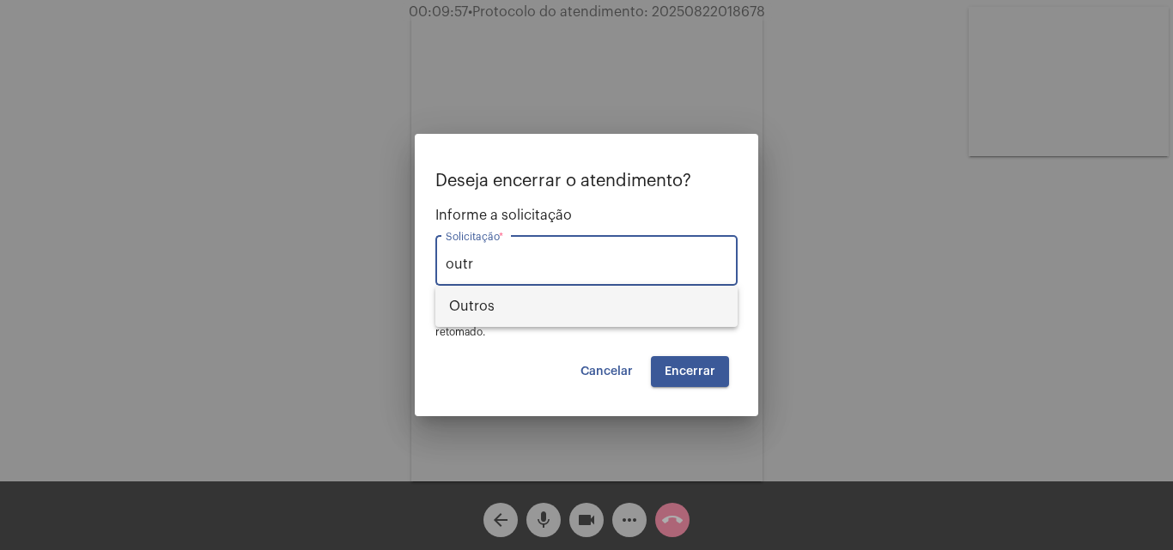
click at [570, 301] on span "Outros" at bounding box center [586, 306] width 275 height 41
type input "Outros"
click at [677, 379] on button "Encerrar" at bounding box center [690, 371] width 78 height 31
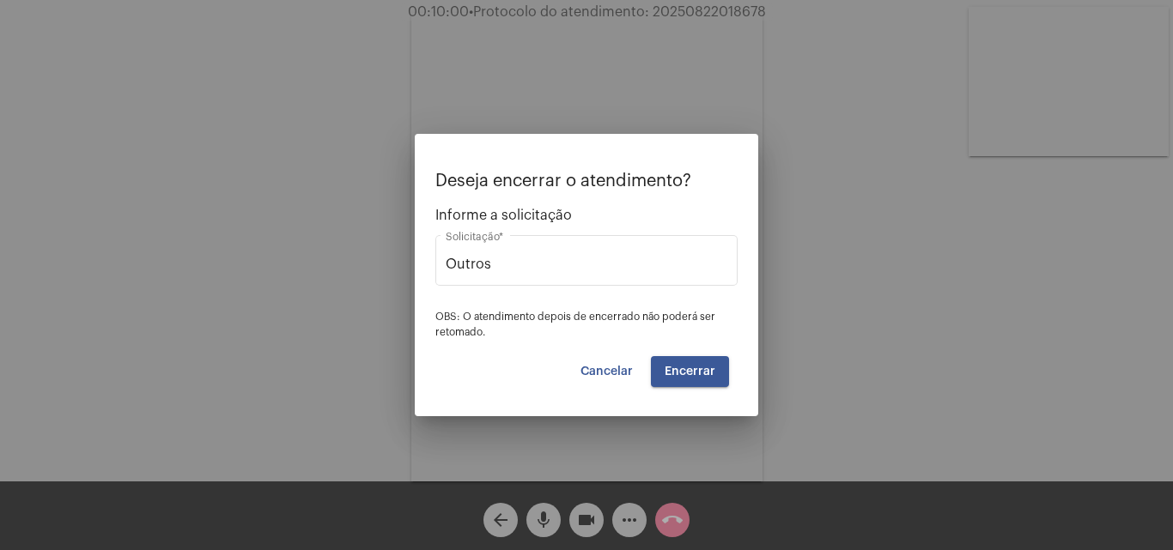
click at [677, 379] on button "Encerrar" at bounding box center [690, 371] width 78 height 31
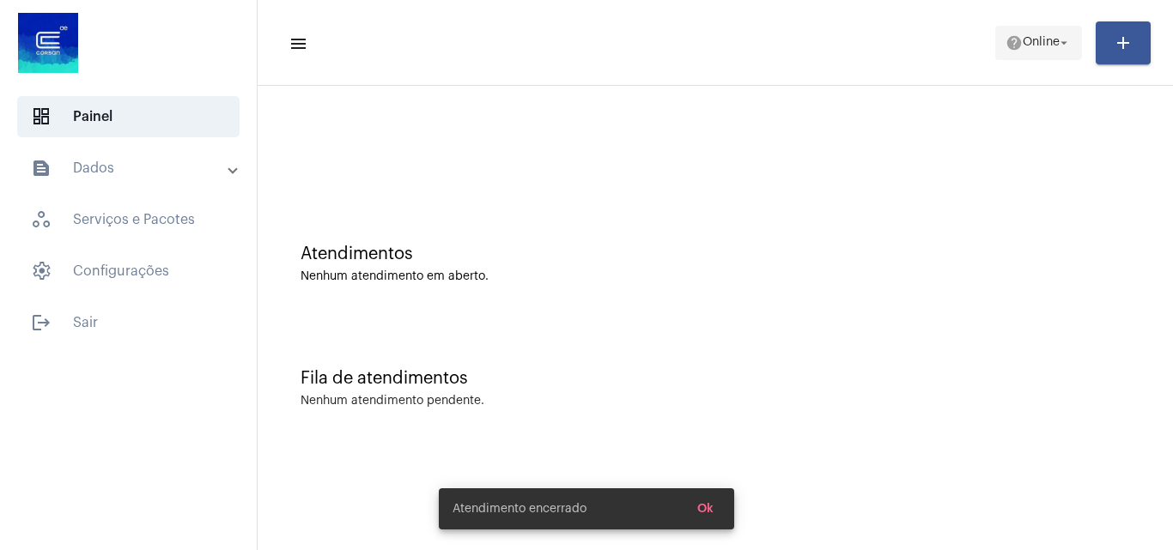
click at [1011, 48] on mat-icon "help" at bounding box center [1013, 42] width 17 height 17
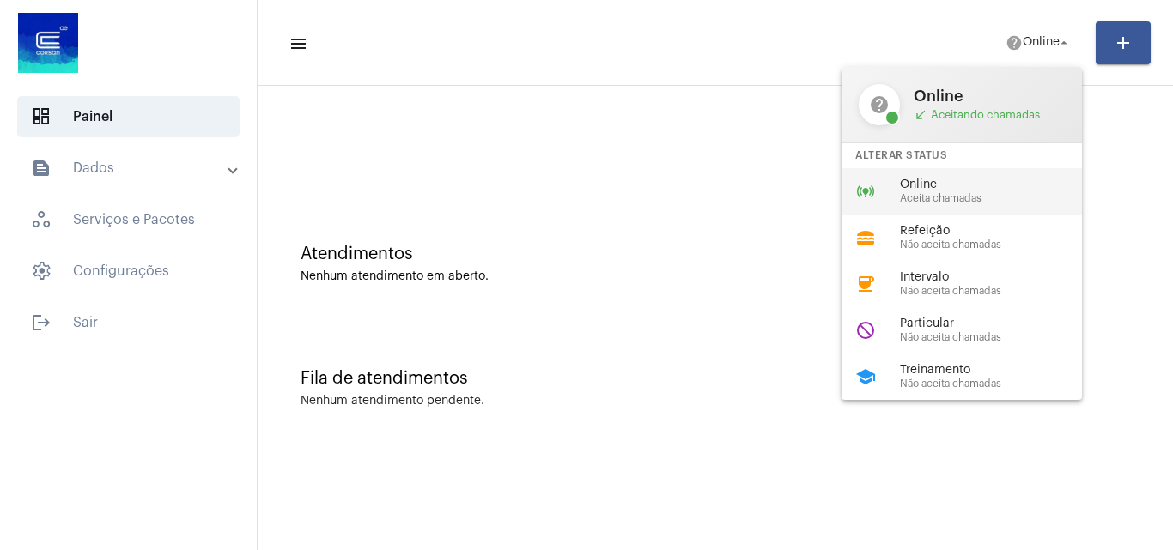
click at [976, 195] on span "Aceita chamadas" at bounding box center [998, 198] width 196 height 11
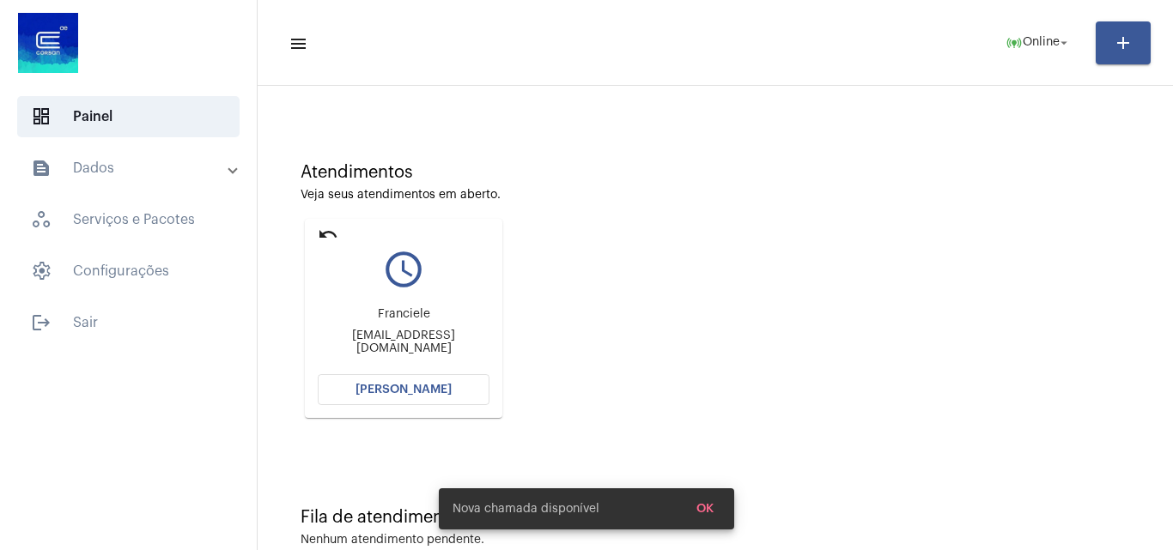
scroll to position [121, 0]
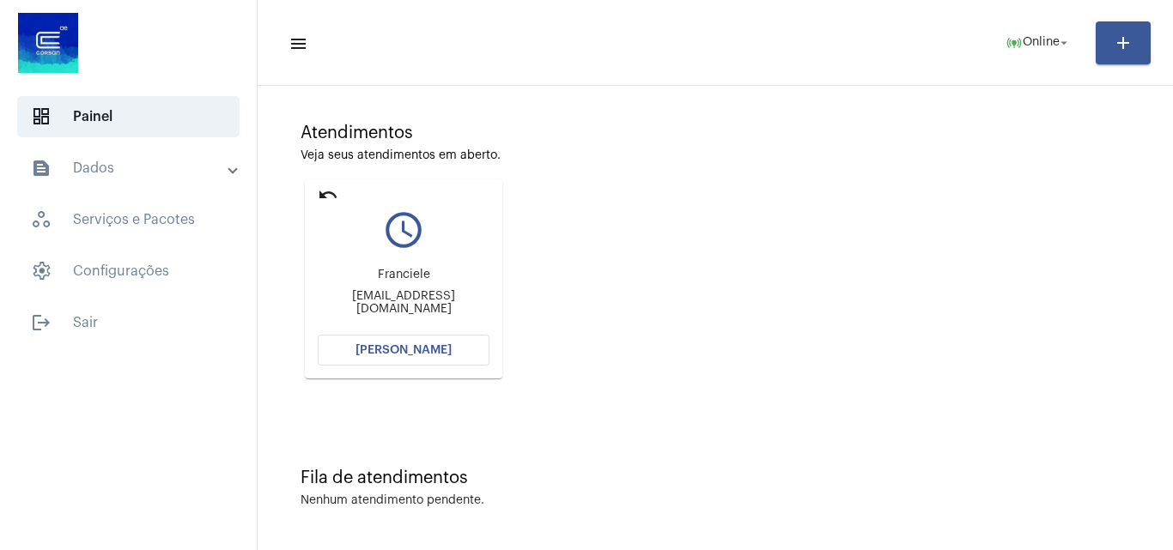
click at [427, 360] on button "[PERSON_NAME]" at bounding box center [404, 350] width 172 height 31
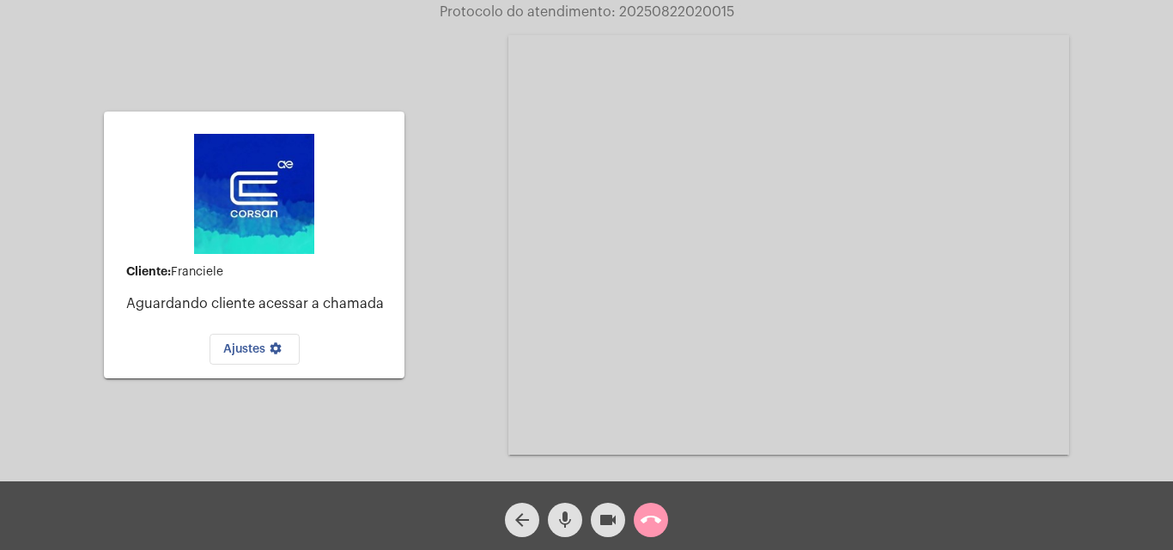
click at [653, 513] on mat-icon "call_end" at bounding box center [651, 520] width 21 height 21
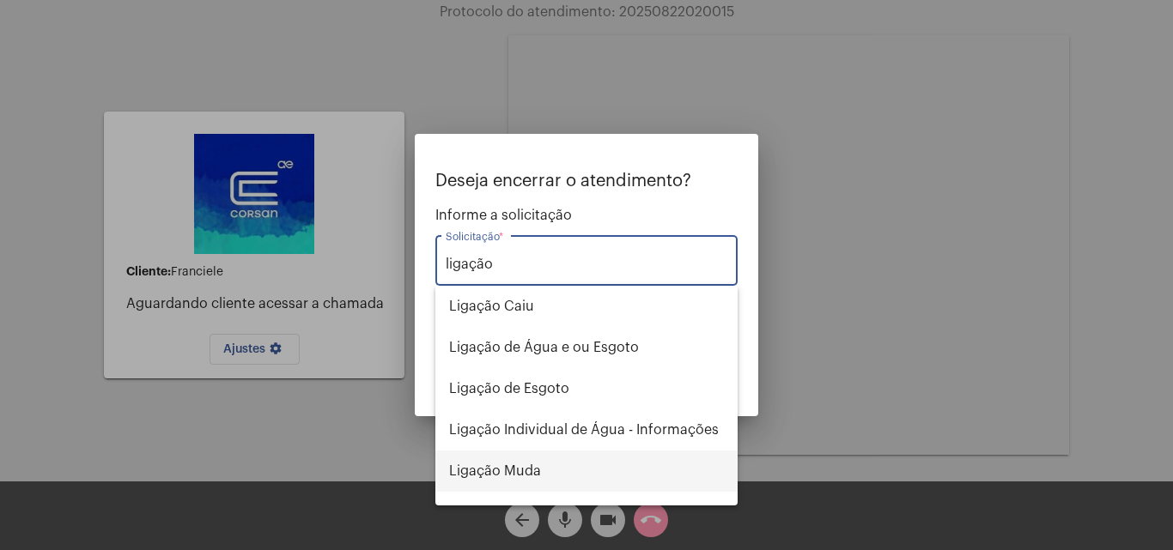
click at [550, 475] on span "Ligação Muda" at bounding box center [586, 471] width 275 height 41
type input "Ligação Muda"
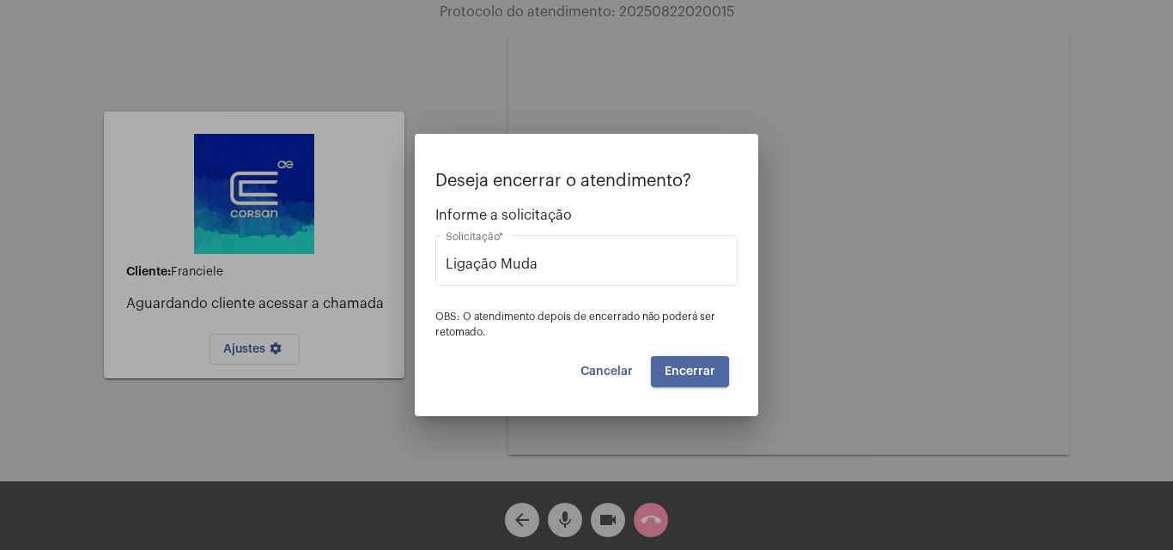
click at [685, 372] on span "Encerrar" at bounding box center [690, 372] width 51 height 12
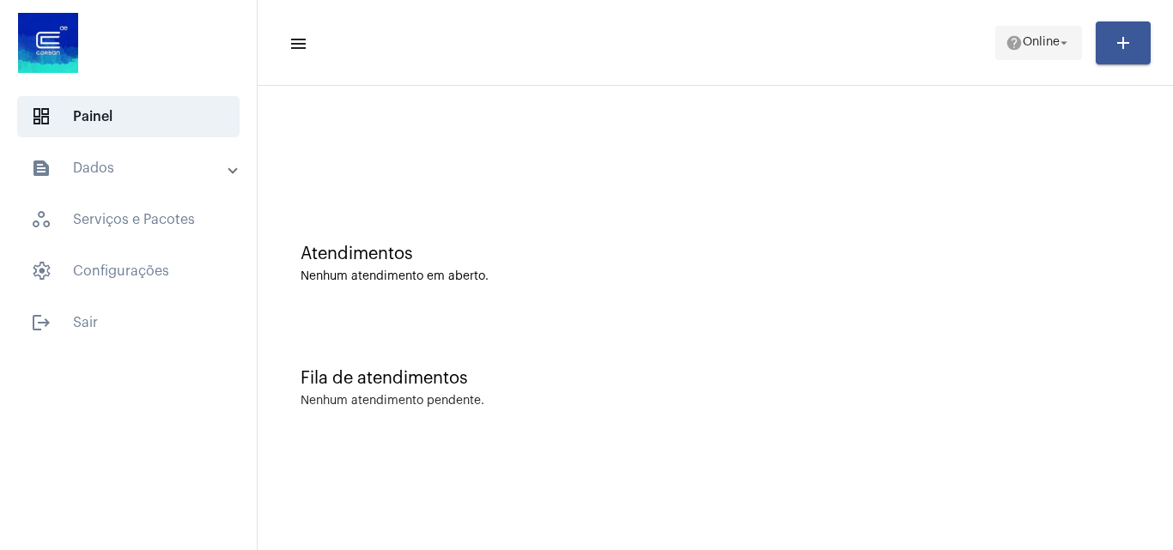
click at [1020, 54] on span "help Online arrow_drop_down" at bounding box center [1038, 42] width 66 height 31
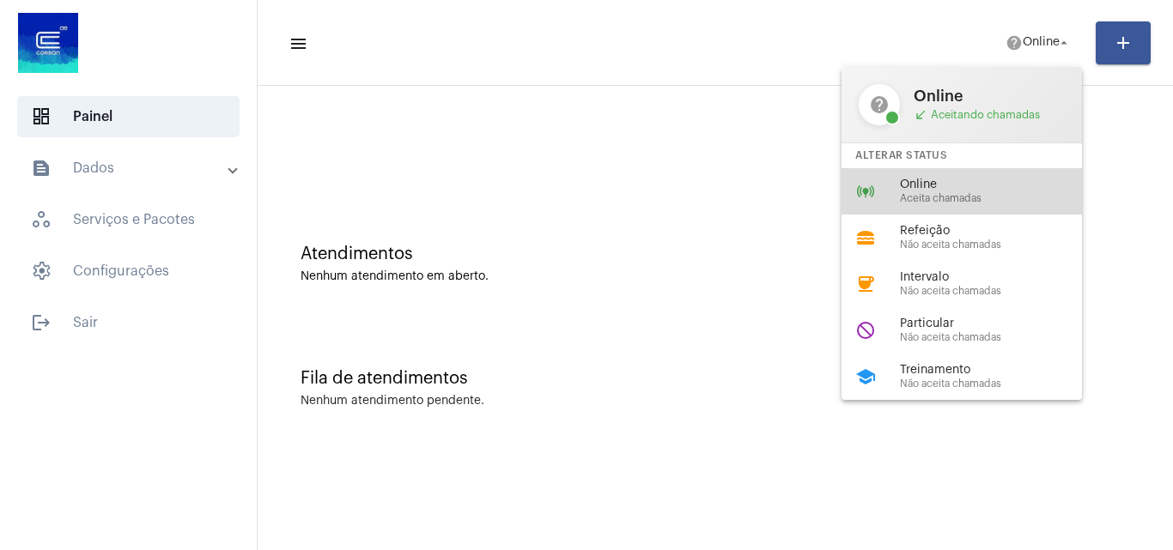
click at [958, 196] on span "Aceita chamadas" at bounding box center [998, 198] width 196 height 11
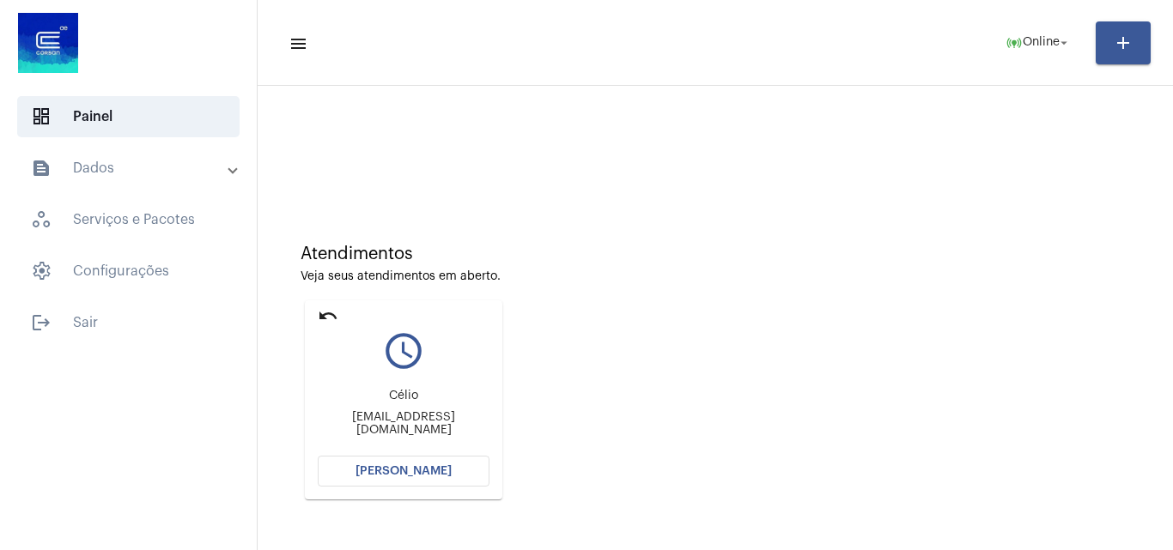
click at [1070, 136] on div at bounding box center [715, 143] width 898 height 99
click at [331, 319] on mat-icon "undo" at bounding box center [328, 316] width 21 height 21
click at [367, 458] on button "[PERSON_NAME]" at bounding box center [404, 471] width 172 height 31
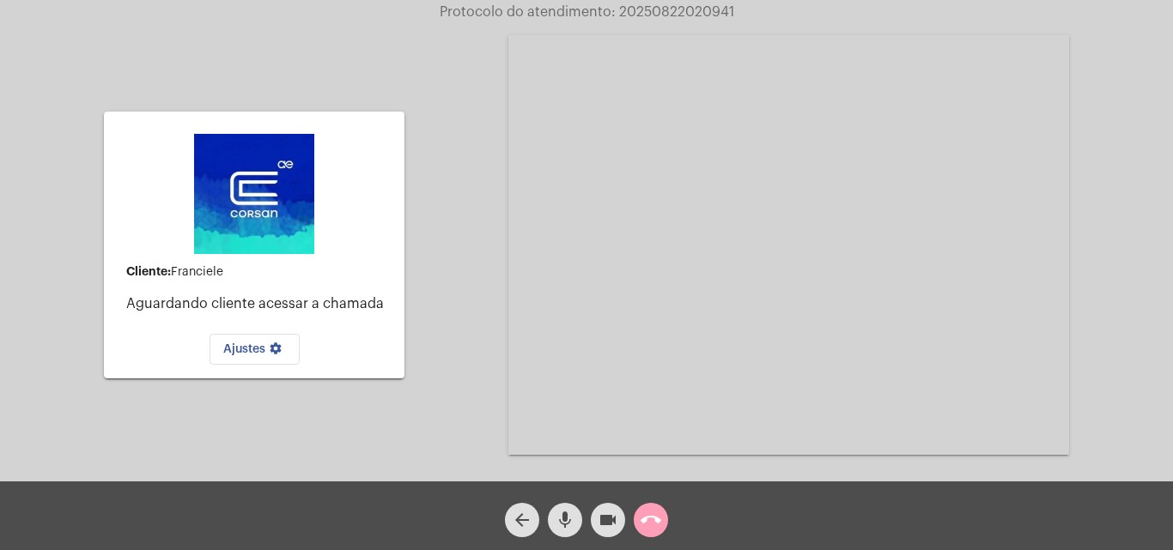
click at [649, 521] on mat-icon "call_end" at bounding box center [651, 520] width 21 height 21
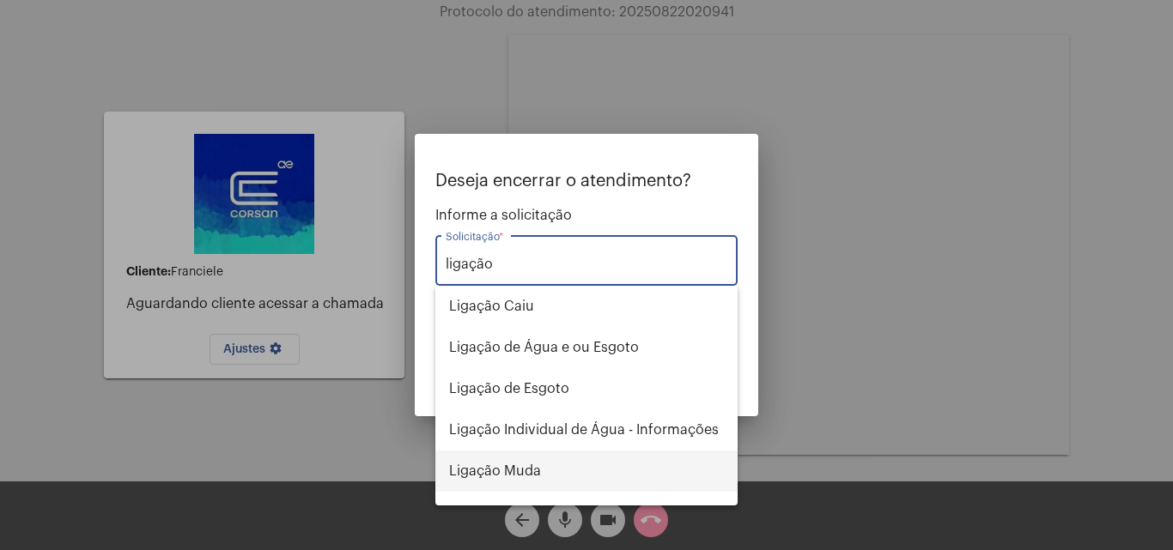
click at [560, 465] on span "Ligação Muda" at bounding box center [586, 471] width 275 height 41
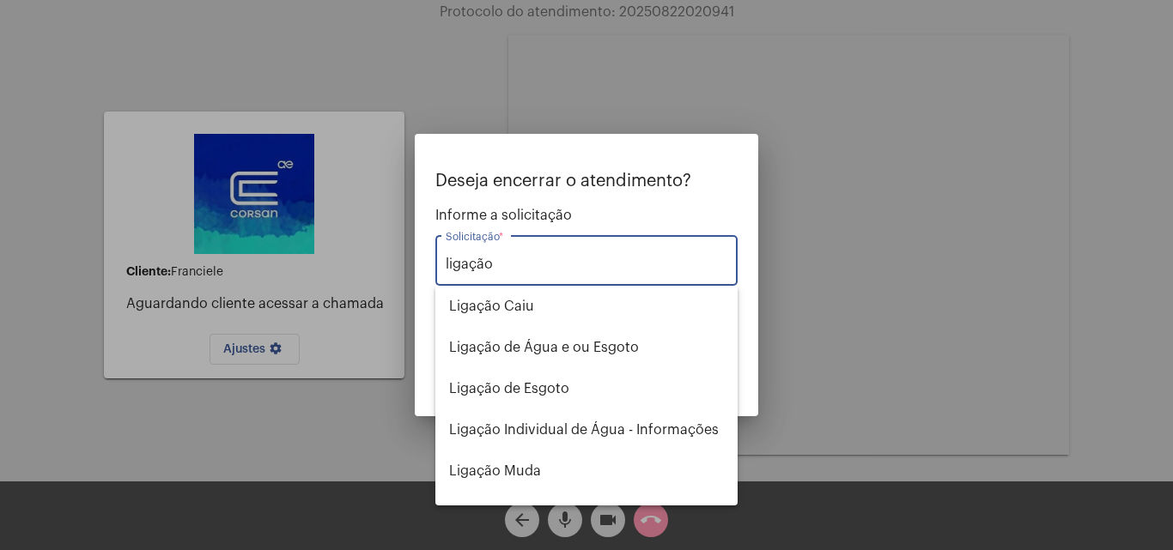
type input "Ligação Muda"
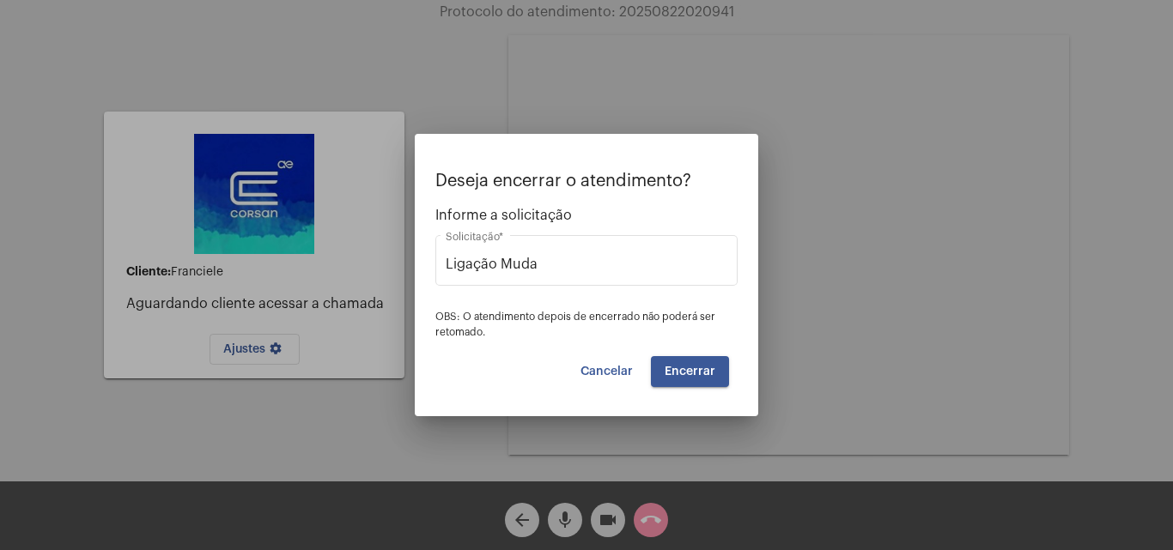
click at [722, 373] on button "Encerrar" at bounding box center [690, 371] width 78 height 31
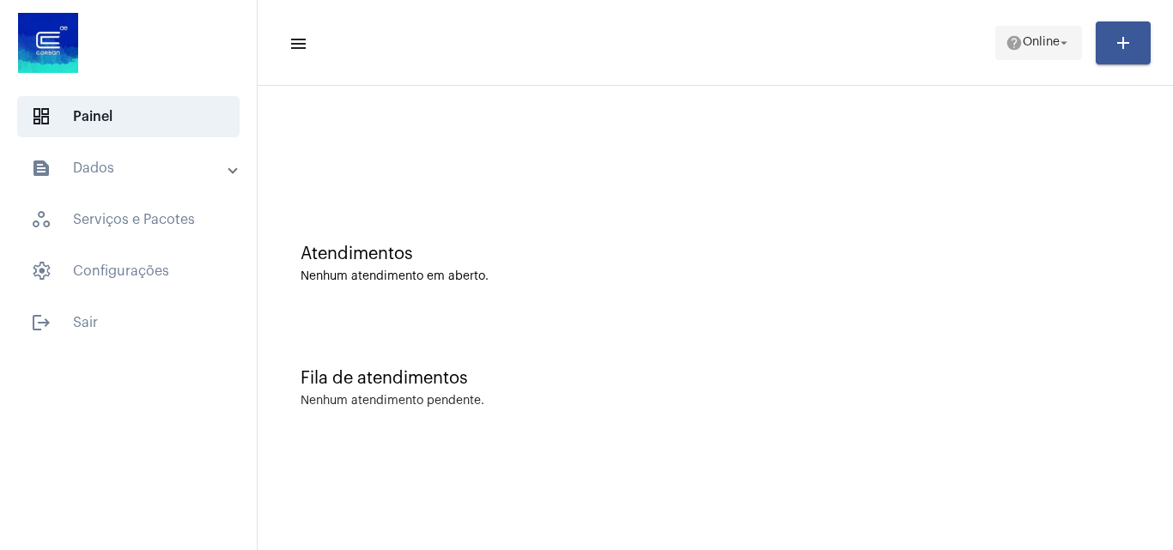
click at [1056, 33] on span "help Online arrow_drop_down" at bounding box center [1038, 42] width 66 height 31
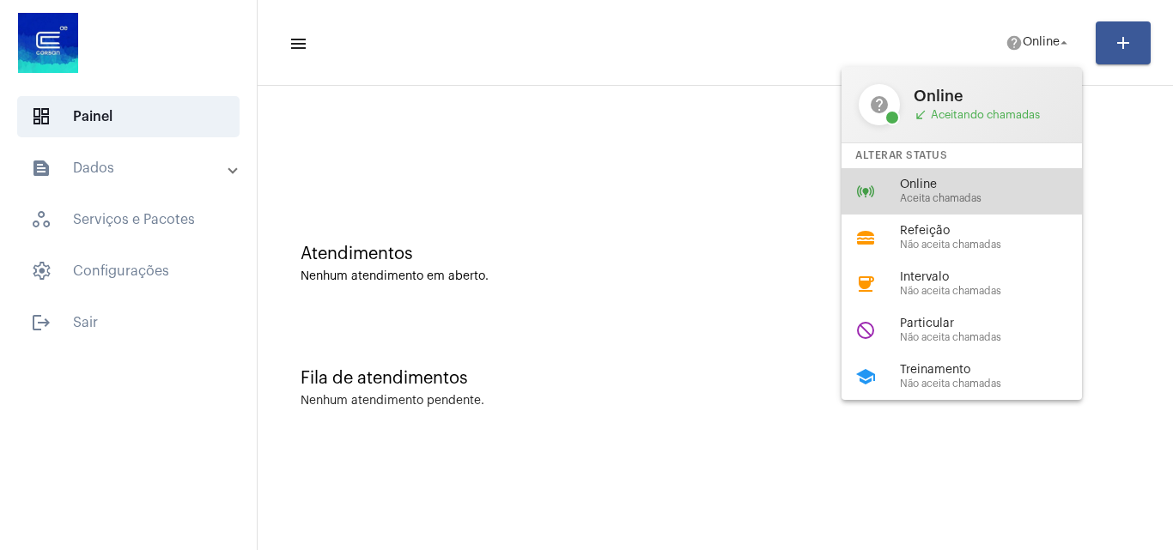
click at [968, 170] on div "online_prediction Online Aceita chamadas" at bounding box center [975, 191] width 268 height 46
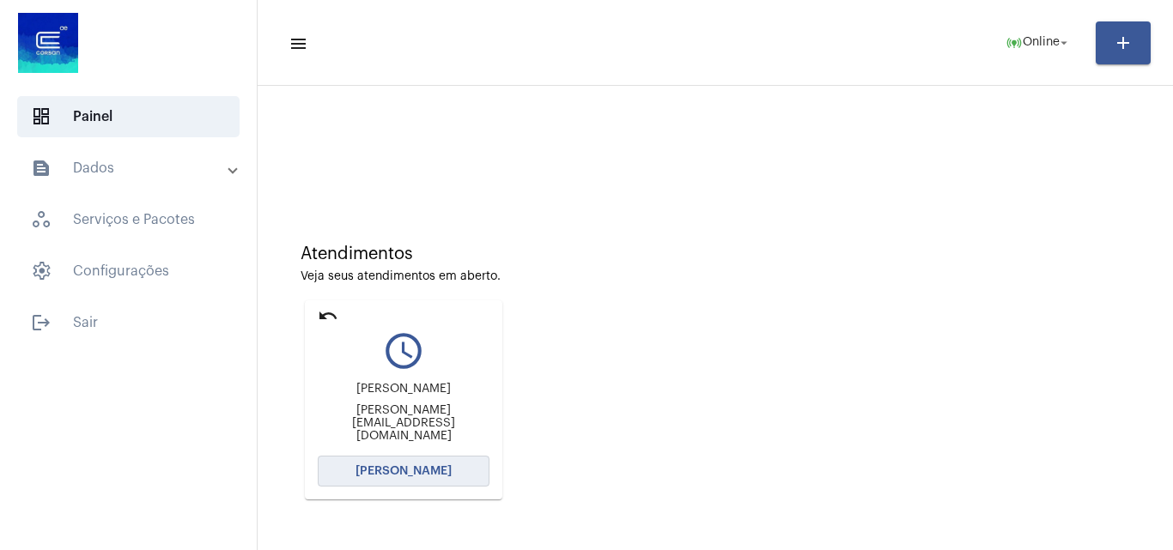
click at [414, 470] on span "[PERSON_NAME]" at bounding box center [403, 471] width 96 height 12
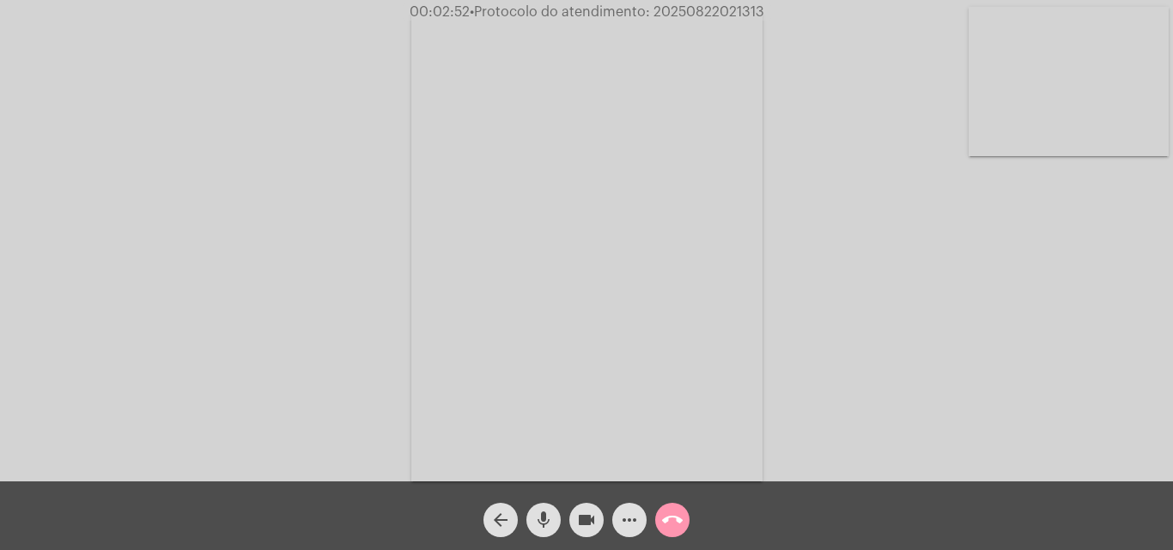
click at [627, 524] on mat-icon "more_horiz" at bounding box center [629, 520] width 21 height 21
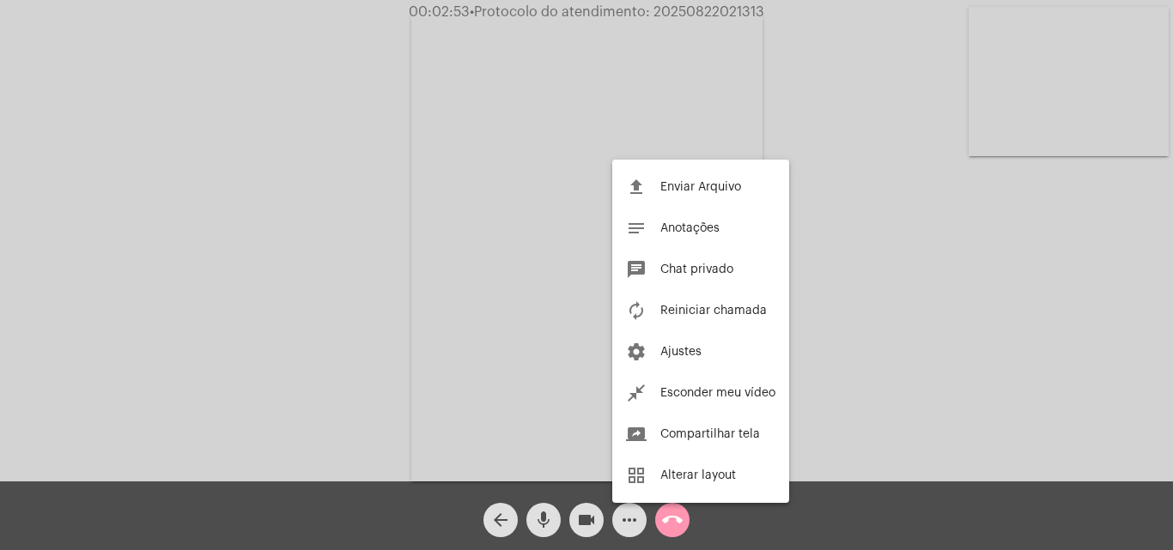
click at [958, 390] on div at bounding box center [586, 275] width 1173 height 550
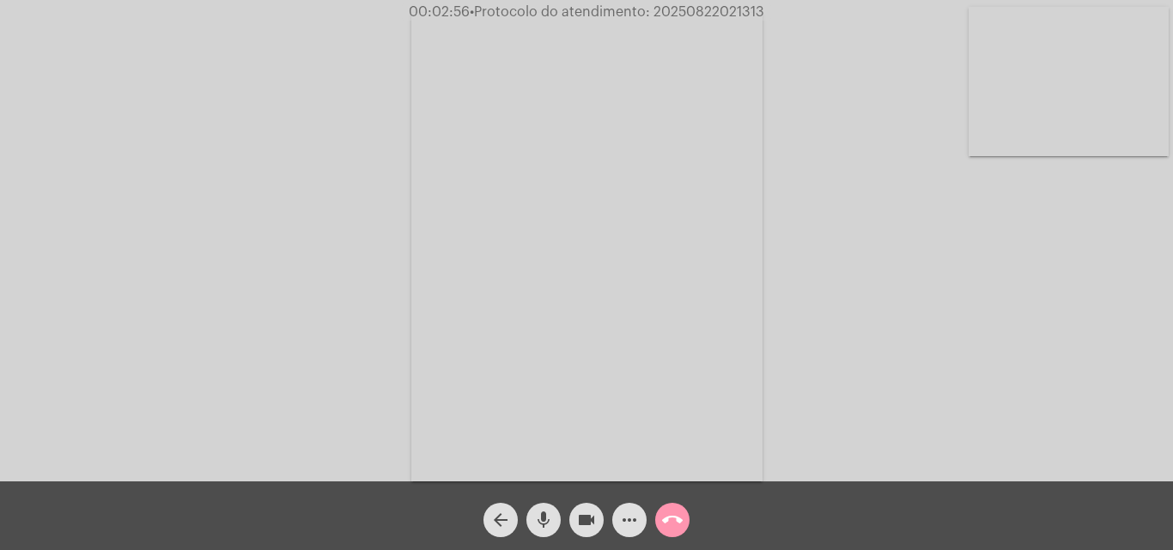
click at [630, 515] on mat-icon "more_horiz" at bounding box center [629, 520] width 21 height 21
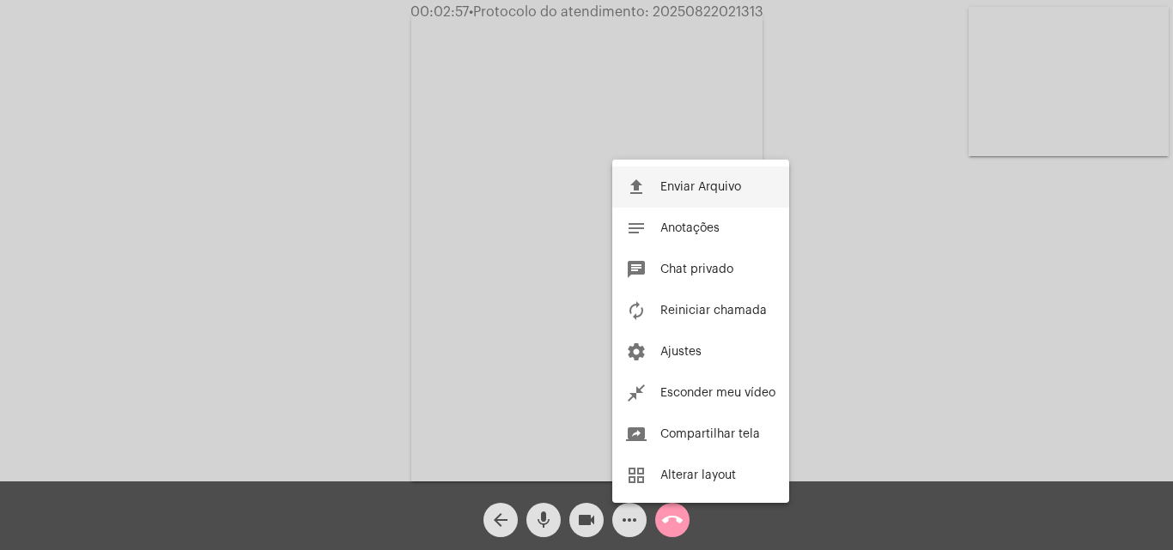
click at [721, 188] on span "Enviar Arquivo" at bounding box center [700, 187] width 81 height 12
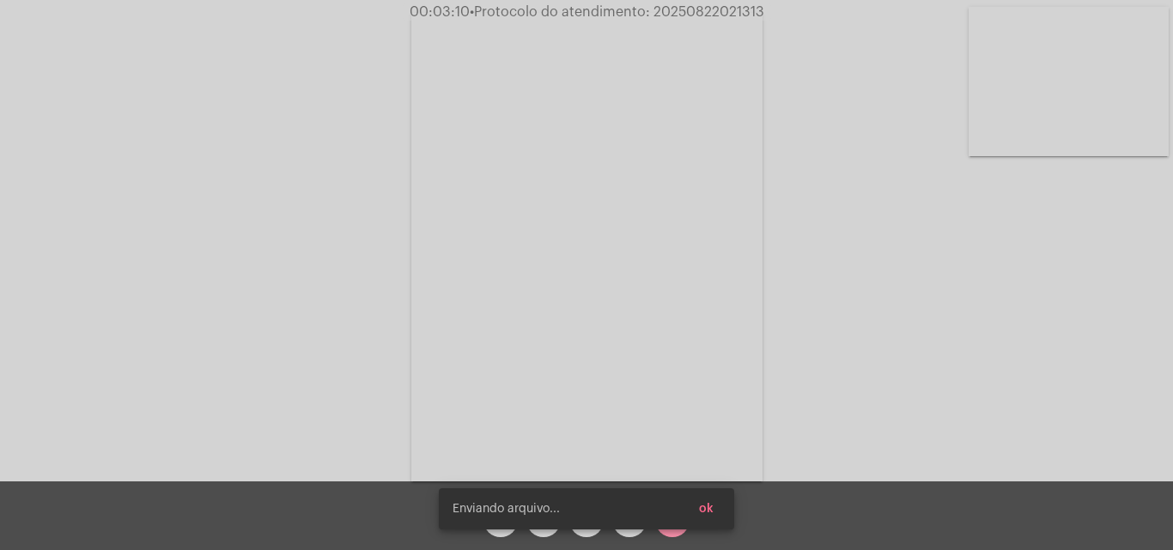
click at [705, 509] on span "ok" at bounding box center [706, 509] width 15 height 12
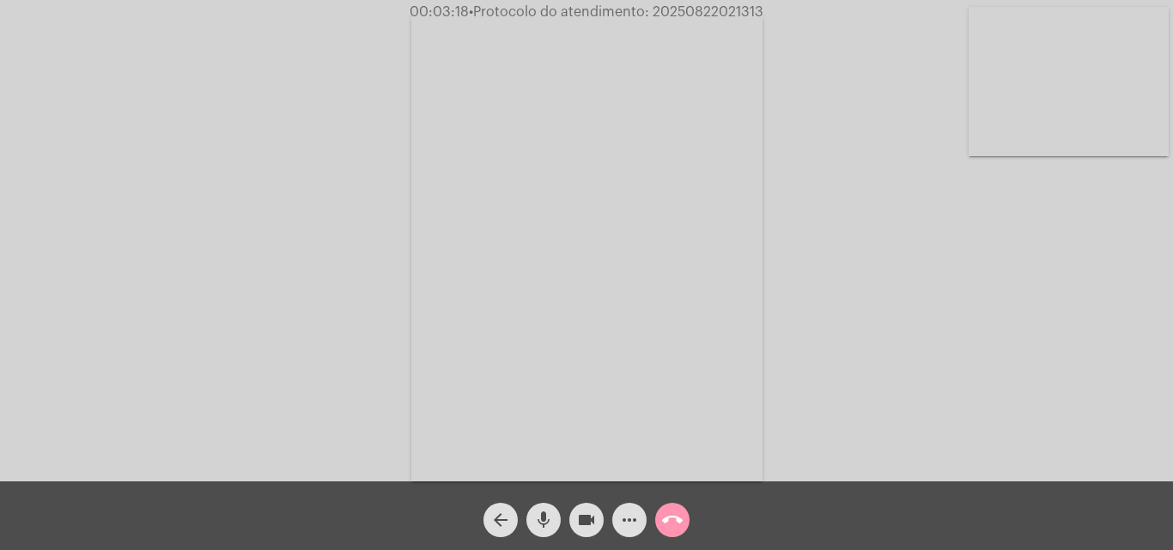
click at [623, 523] on mat-icon "more_horiz" at bounding box center [629, 520] width 21 height 21
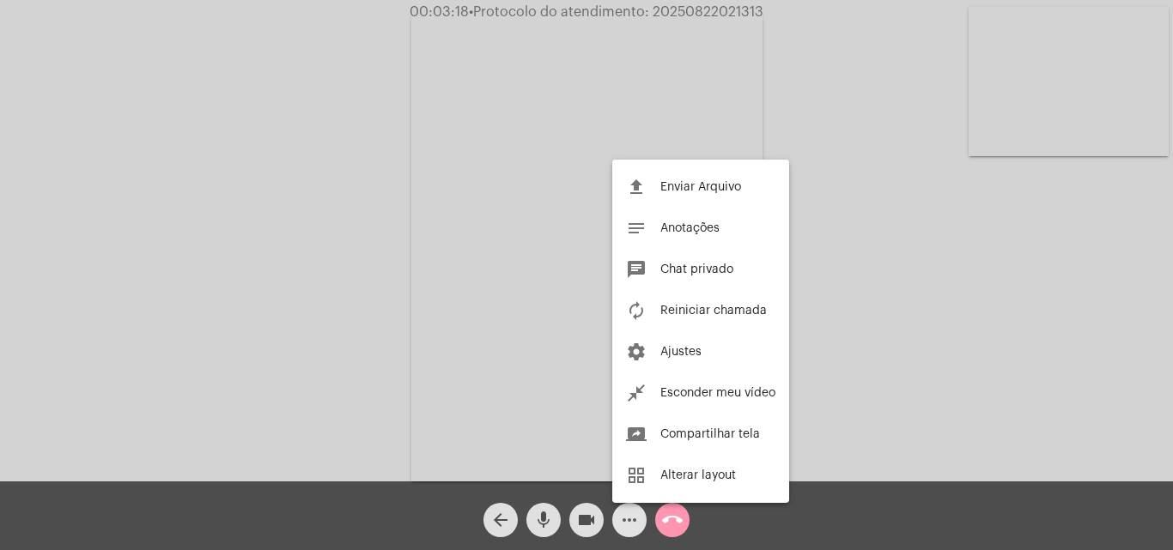
click at [685, 194] on div "file_upload Enviar Arquivo notes Anotações chat Chat privado autorenew Reinicia…" at bounding box center [700, 331] width 177 height 343
click at [685, 194] on button "file_upload Enviar Arquivo" at bounding box center [700, 187] width 177 height 41
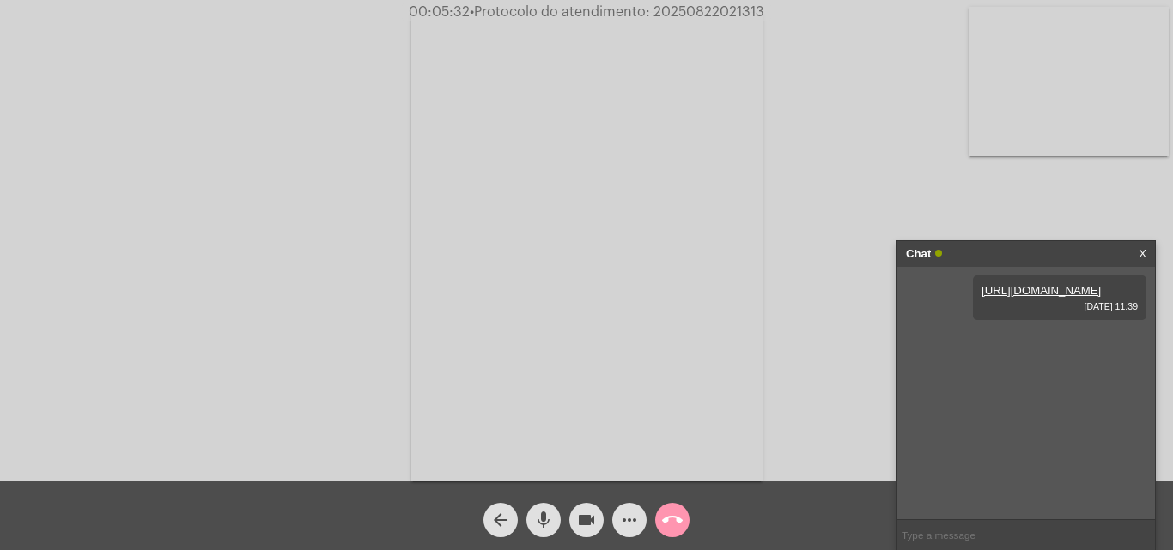
click at [740, 10] on span "• Protocolo do atendimento: 20250822021313" at bounding box center [617, 12] width 295 height 14
click at [865, 191] on div "Acessando Câmera e Microfone..." at bounding box center [586, 245] width 1169 height 482
click at [679, 507] on span "call_end" at bounding box center [672, 520] width 21 height 34
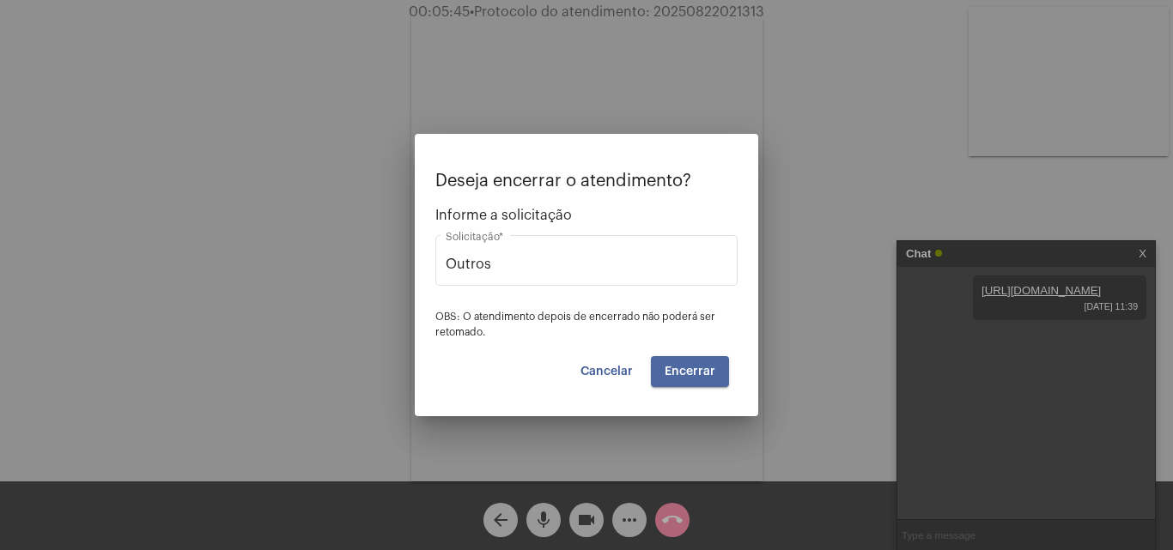
click at [696, 381] on button "Encerrar" at bounding box center [690, 371] width 78 height 31
click at [696, 366] on span "Encerrar" at bounding box center [690, 372] width 51 height 12
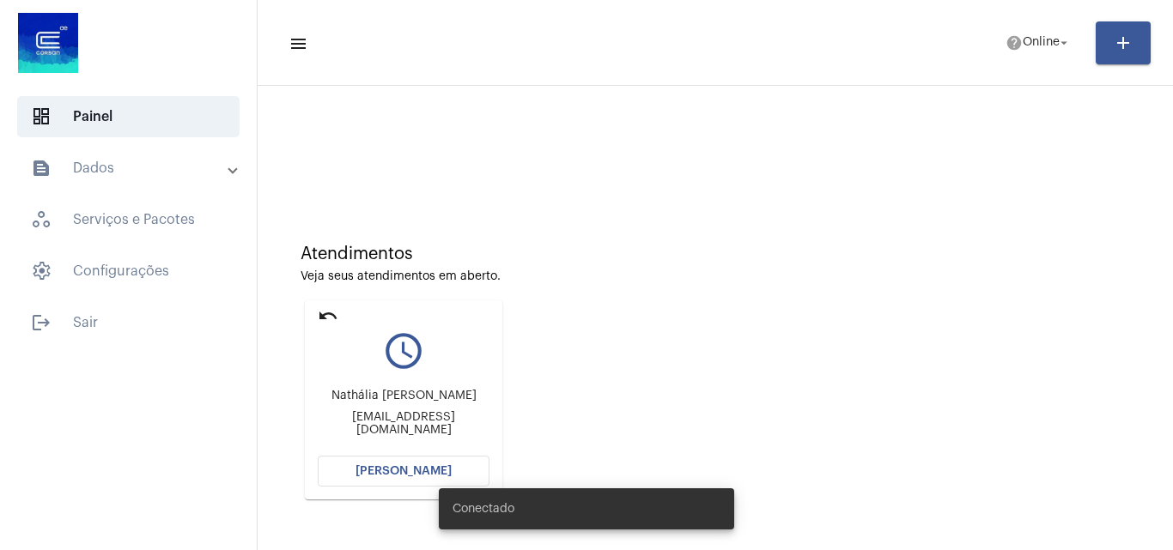
drag, startPoint x: 335, startPoint y: 407, endPoint x: 497, endPoint y: 398, distance: 162.5
click at [497, 399] on mat-card "undo query_builder Nathália Biazús Lameira biazuslameiranathalia@gmail.com Abri…" at bounding box center [403, 400] width 197 height 199
copy div "Nathália [PERSON_NAME]"
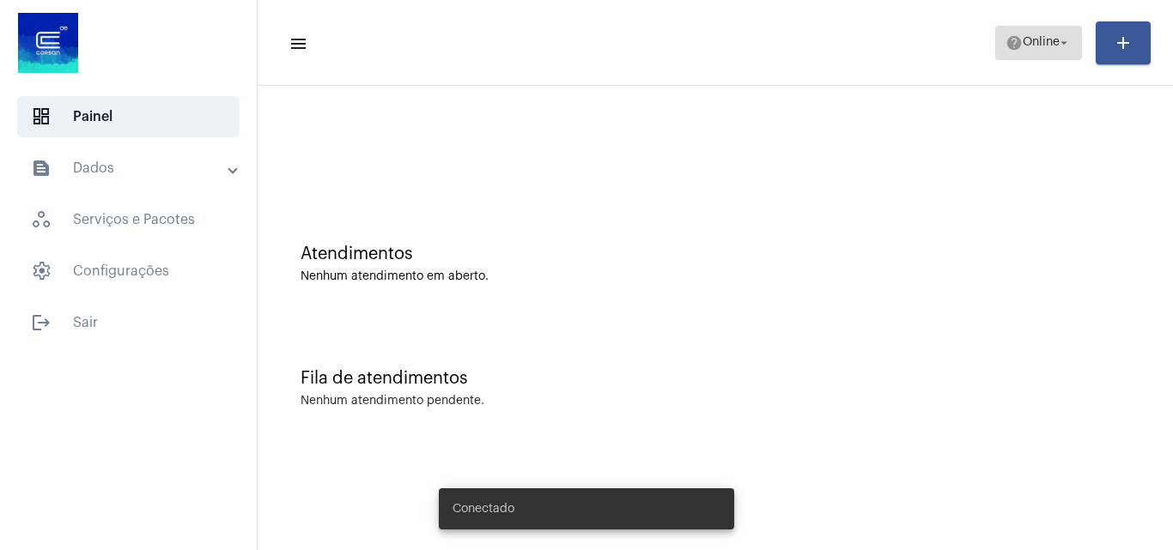
click at [1025, 47] on span "Online" at bounding box center [1041, 43] width 37 height 12
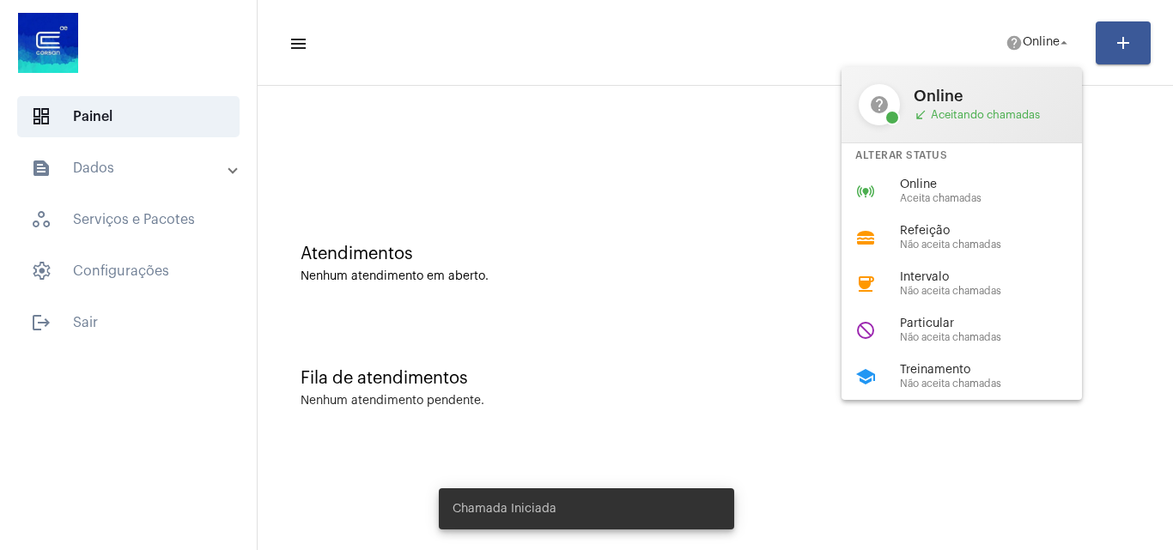
click at [963, 184] on span "Online" at bounding box center [998, 185] width 196 height 13
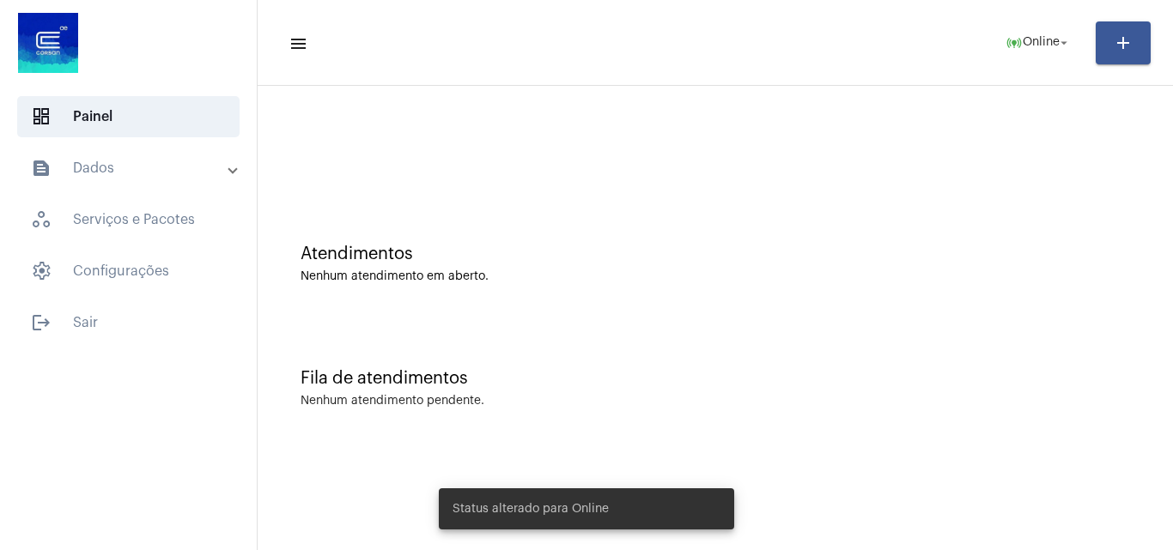
click at [783, 249] on div "Atendimentos" at bounding box center [715, 254] width 829 height 19
click at [1027, 48] on span "Carregando..." at bounding box center [1020, 43] width 77 height 12
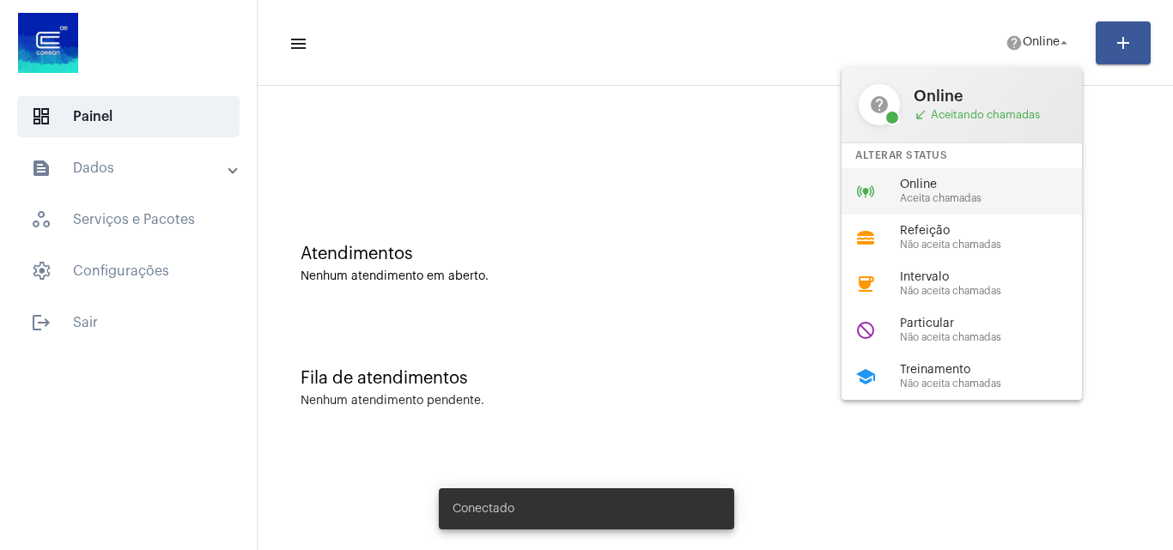
click at [987, 184] on span "Online" at bounding box center [998, 185] width 196 height 13
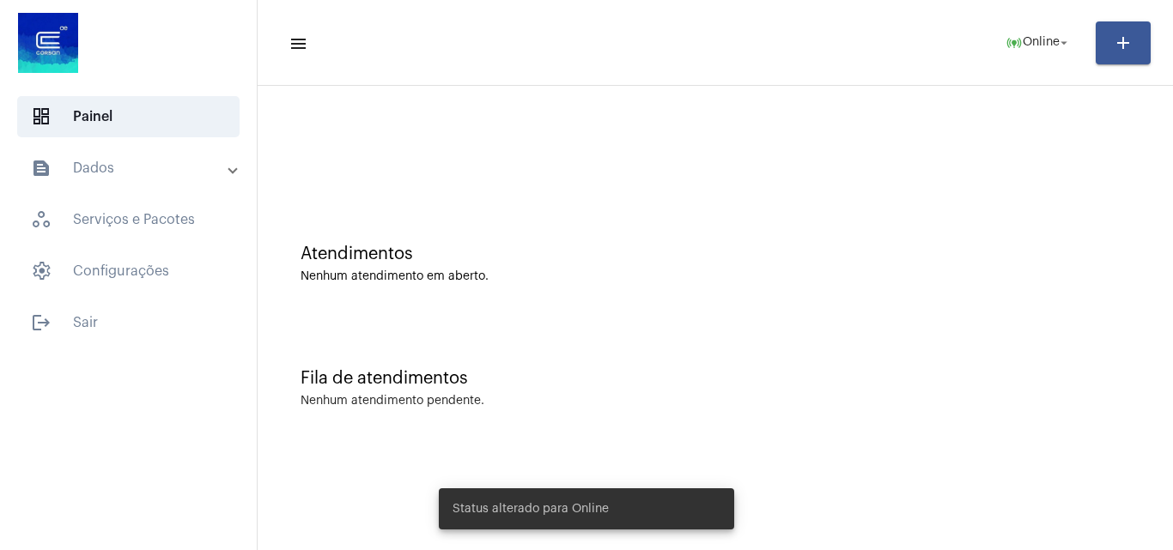
click at [987, 184] on div at bounding box center [715, 143] width 898 height 99
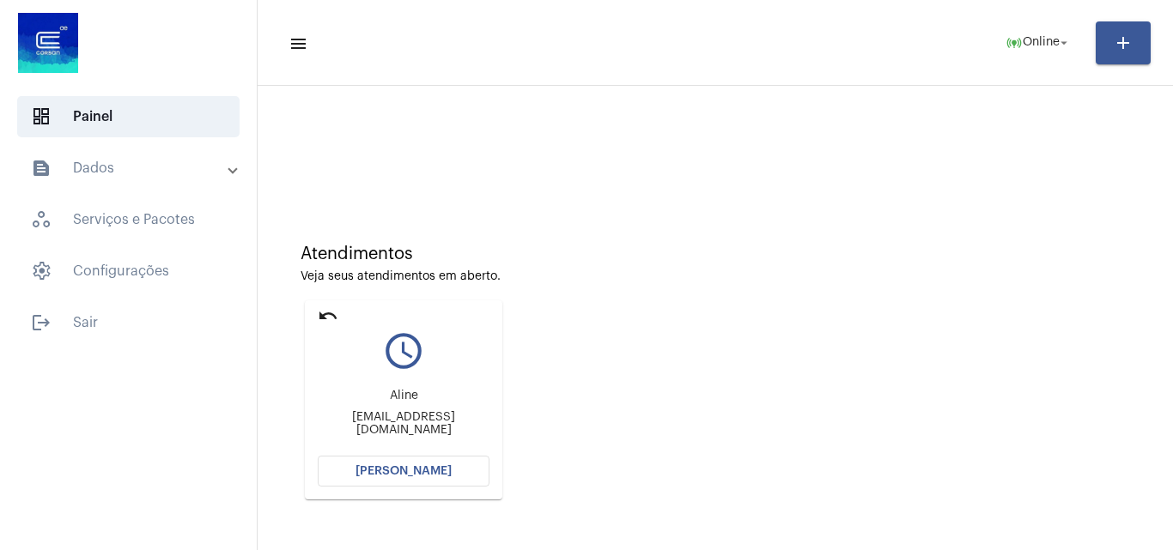
click at [433, 463] on button "[PERSON_NAME]" at bounding box center [404, 471] width 172 height 31
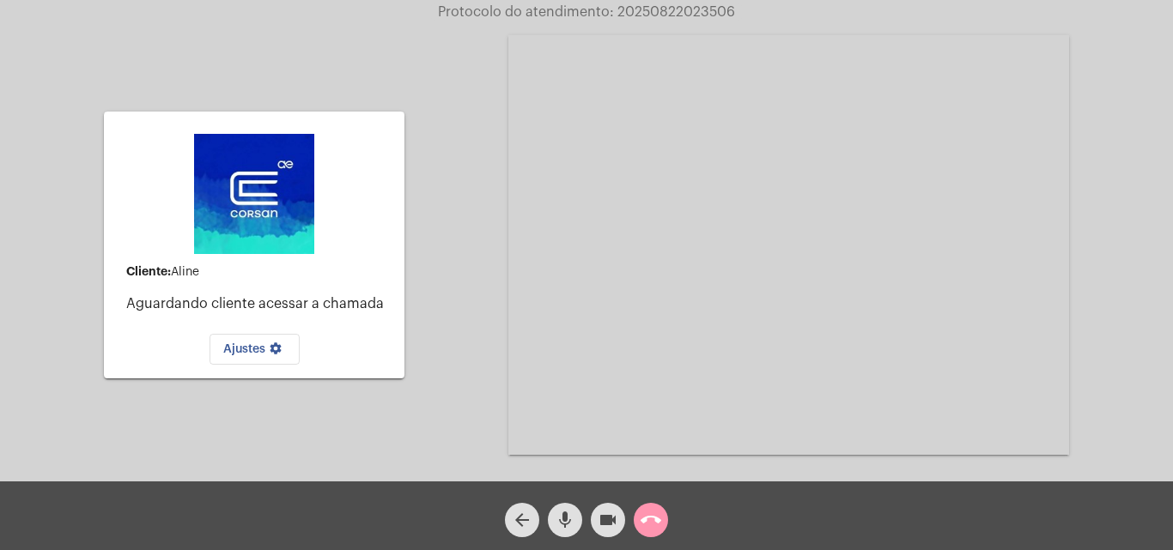
click at [650, 517] on mat-icon "call_end" at bounding box center [651, 520] width 21 height 21
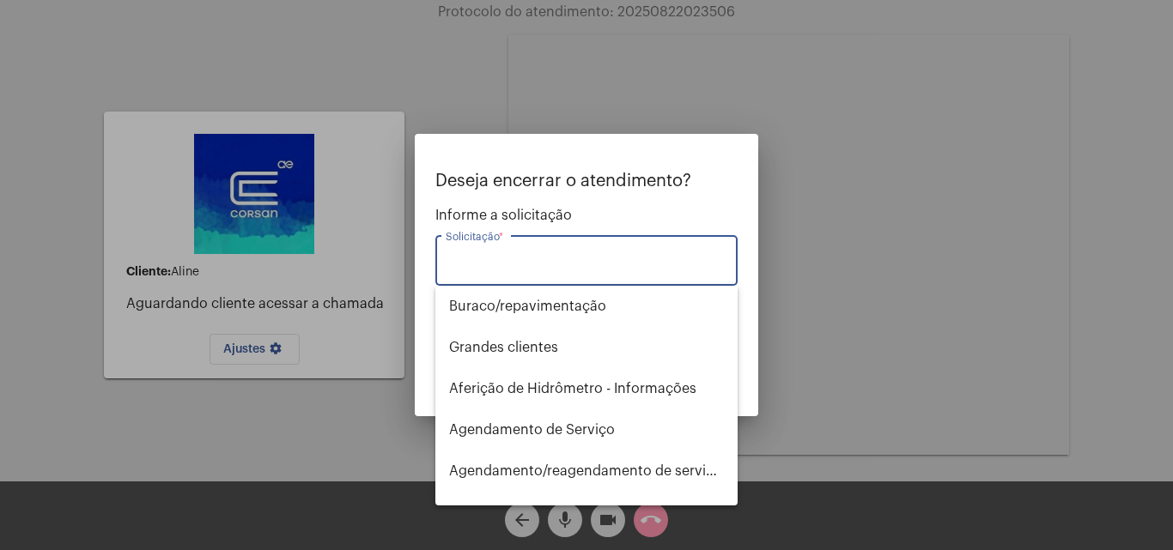
type input "ç"
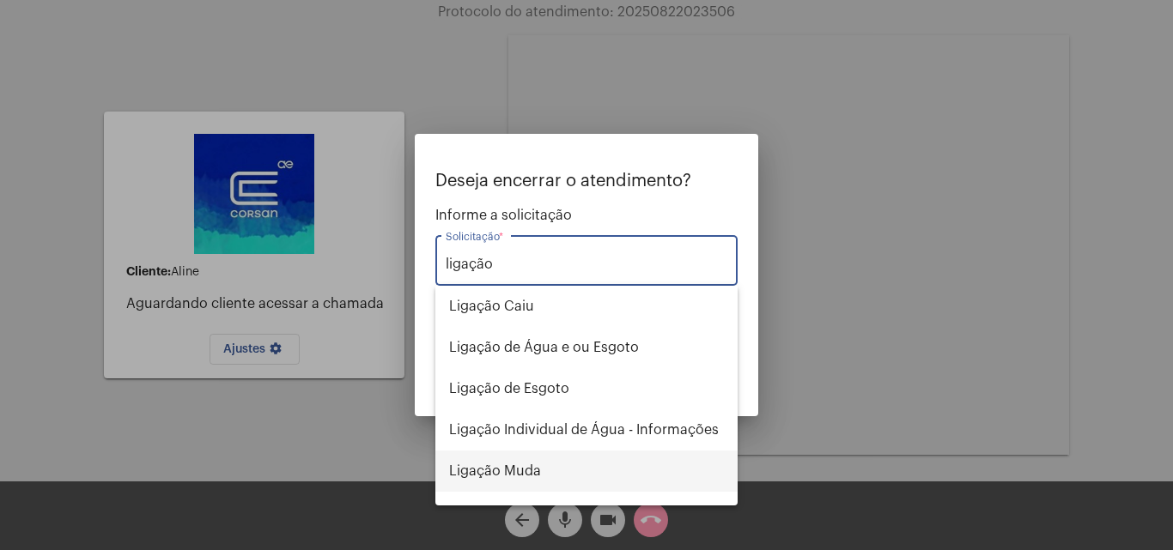
click at [578, 467] on span "Ligação Muda" at bounding box center [586, 471] width 275 height 41
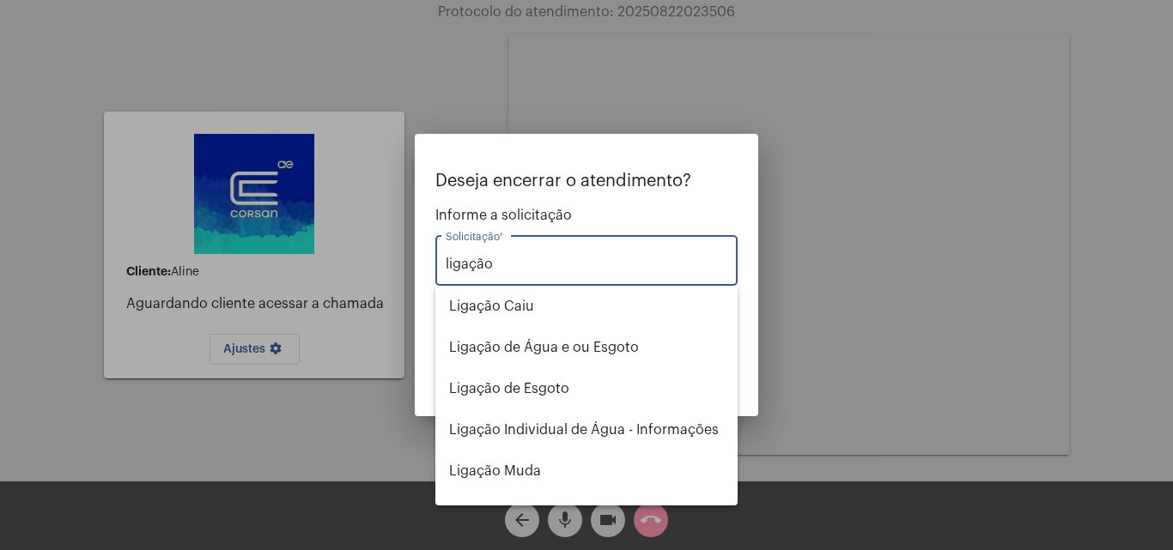
type input "Ligação Muda"
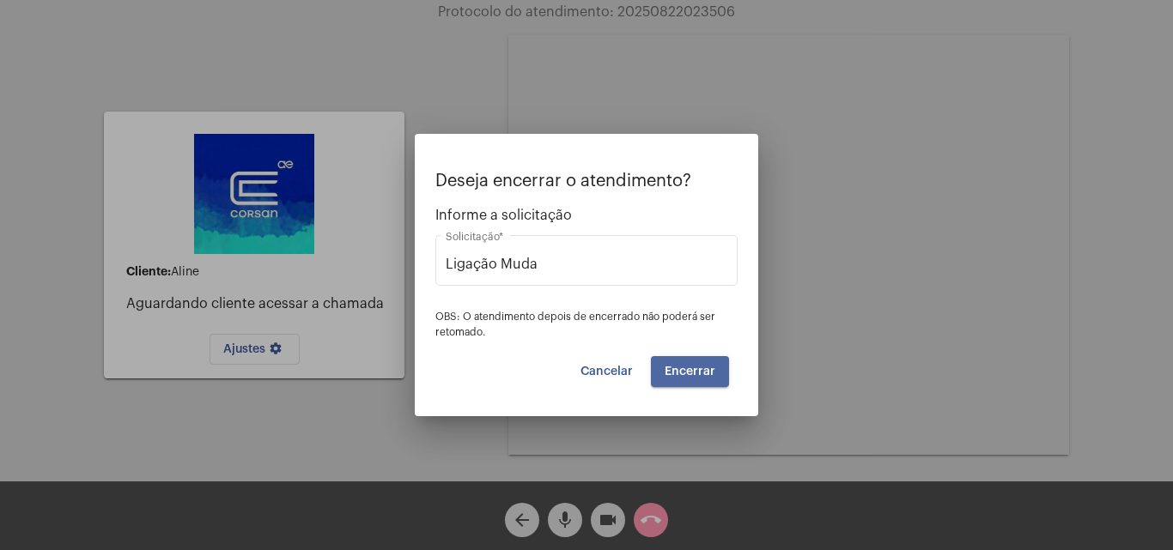
click at [700, 367] on span "Encerrar" at bounding box center [690, 372] width 51 height 12
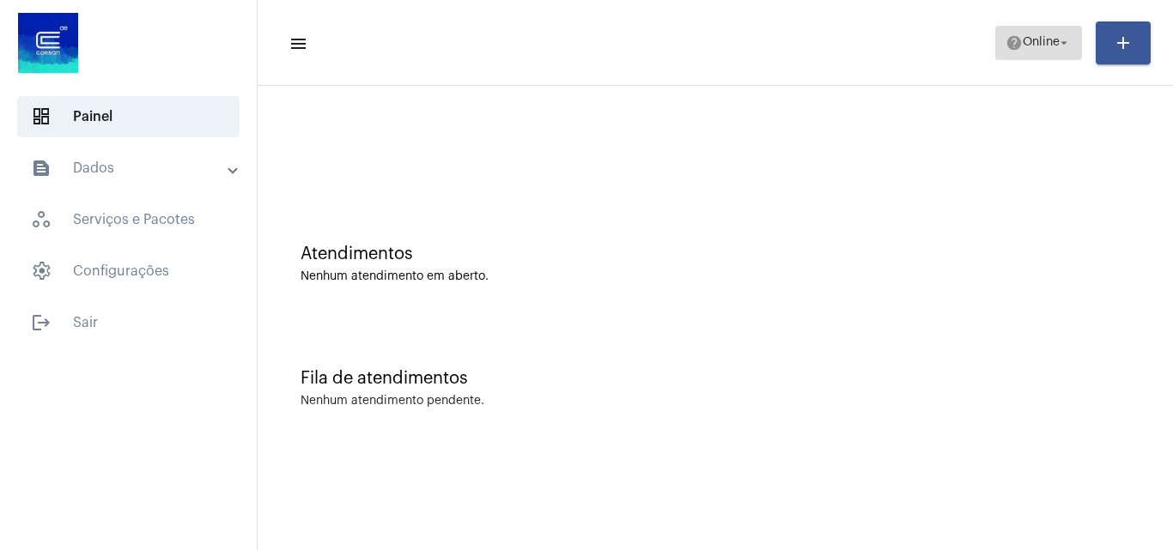
click at [995, 47] on button "help Online arrow_drop_down" at bounding box center [1038, 43] width 87 height 34
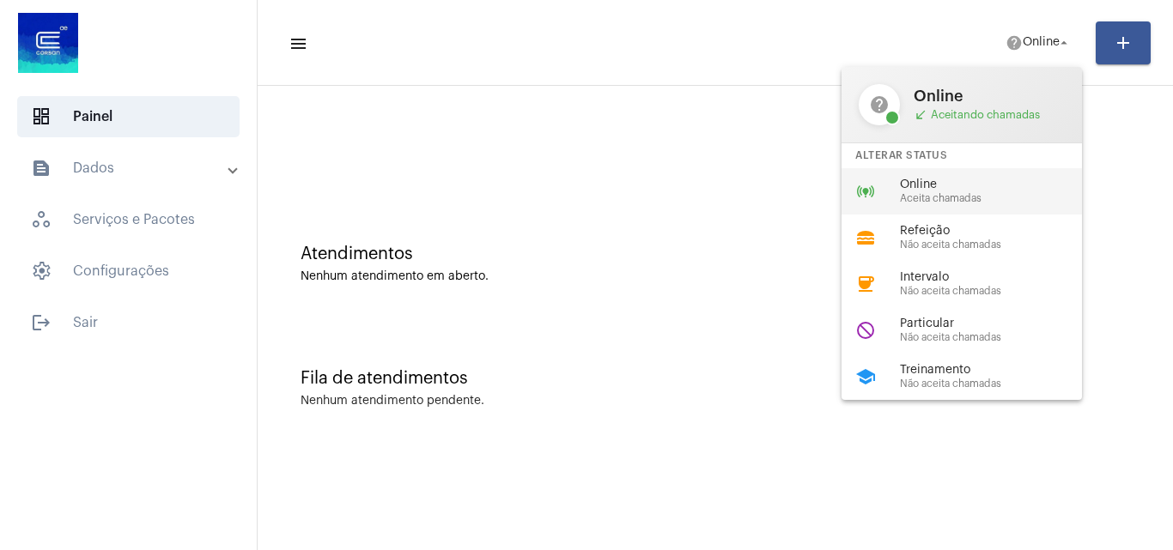
click at [933, 198] on span "Aceita chamadas" at bounding box center [998, 198] width 196 height 11
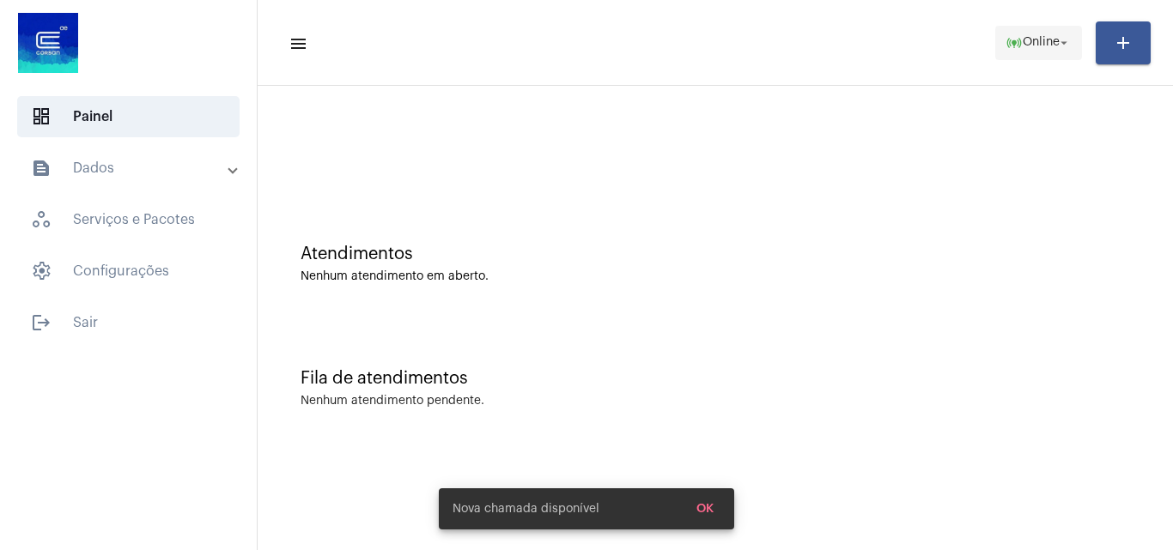
click at [1037, 38] on span "Online" at bounding box center [1041, 43] width 37 height 12
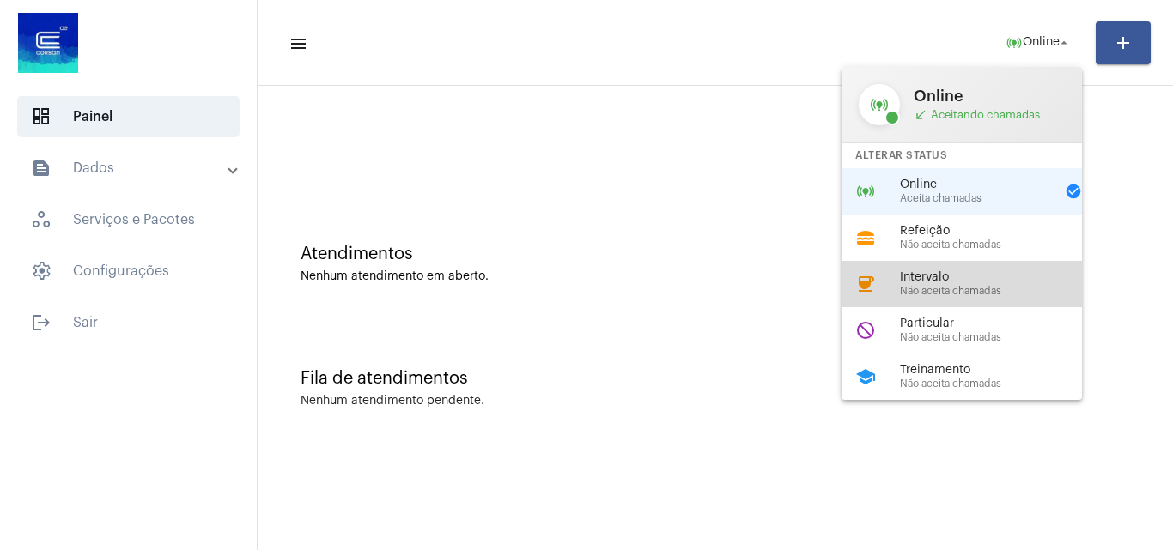
click at [956, 286] on span "Não aceita chamadas" at bounding box center [998, 291] width 196 height 11
